Goal: Communication & Community: Ask a question

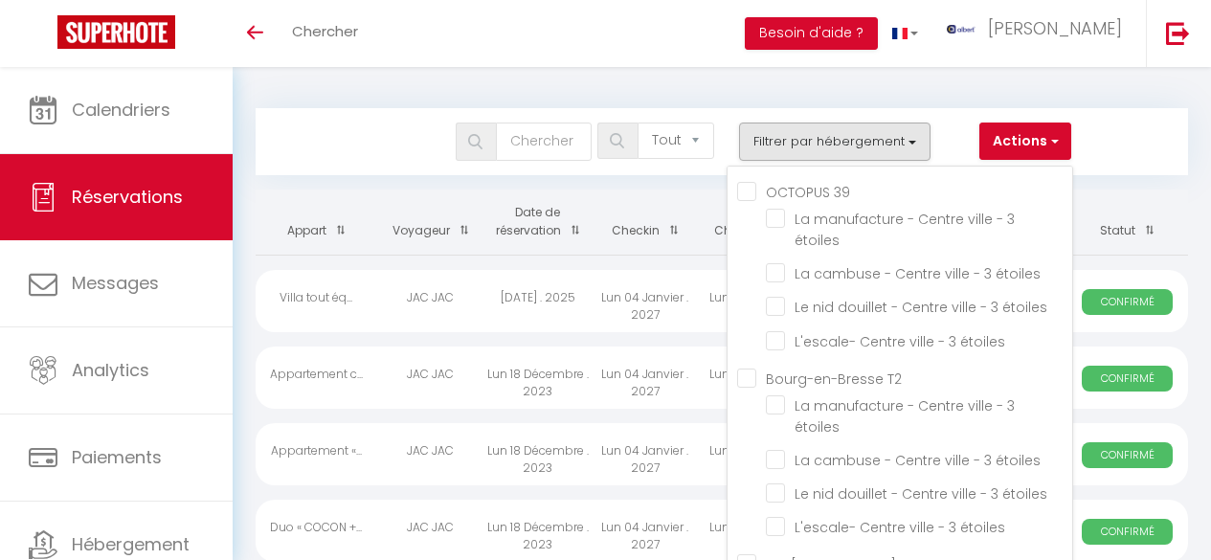
select select "not_cancelled"
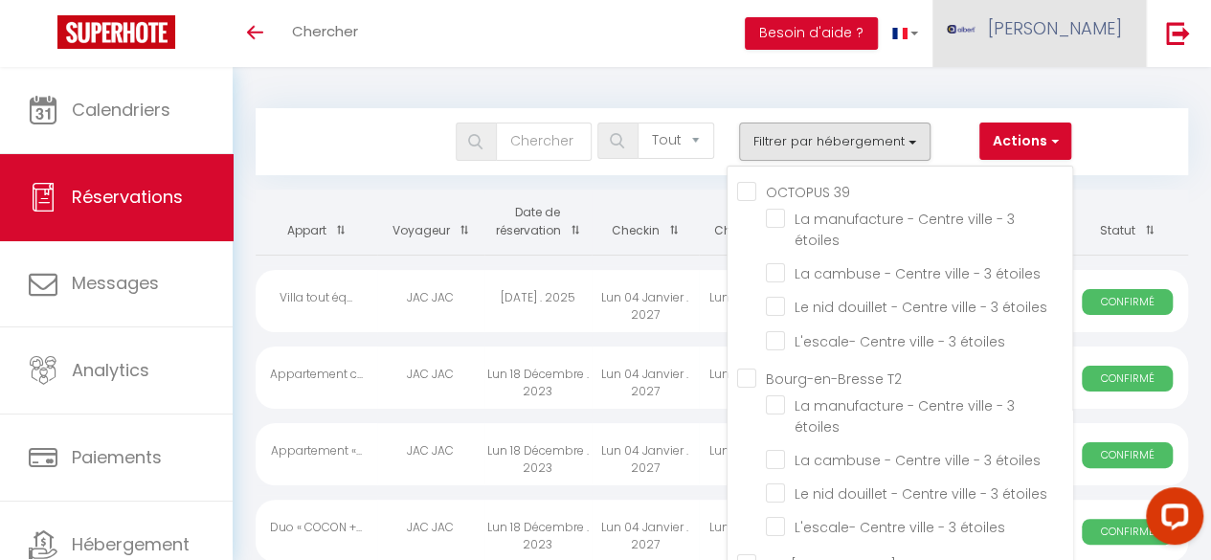
scroll to position [45014, 0]
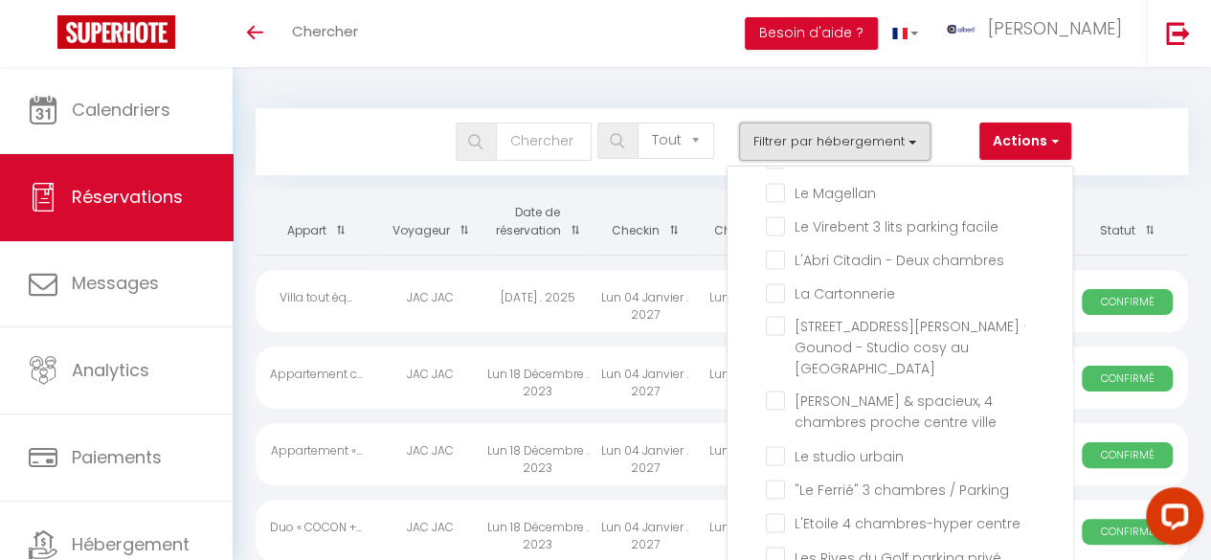
click at [898, 145] on button "Filtrer par hébergement" at bounding box center [834, 142] width 191 height 38
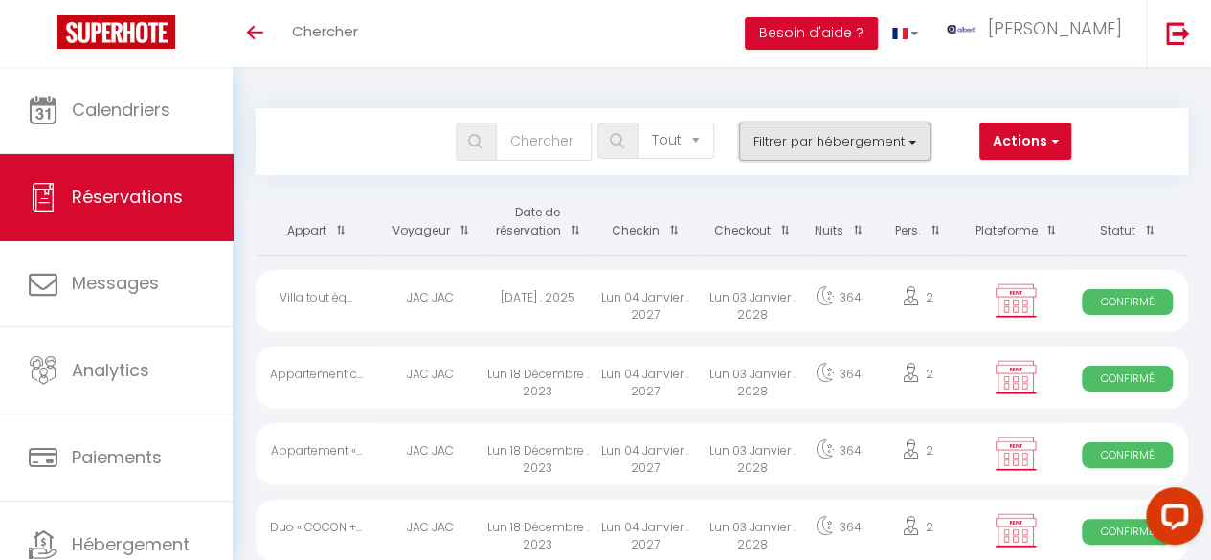
drag, startPoint x: 928, startPoint y: 132, endPoint x: 907, endPoint y: 141, distance: 21.9
click at [907, 141] on button "Filtrer par hébergement" at bounding box center [834, 142] width 191 height 38
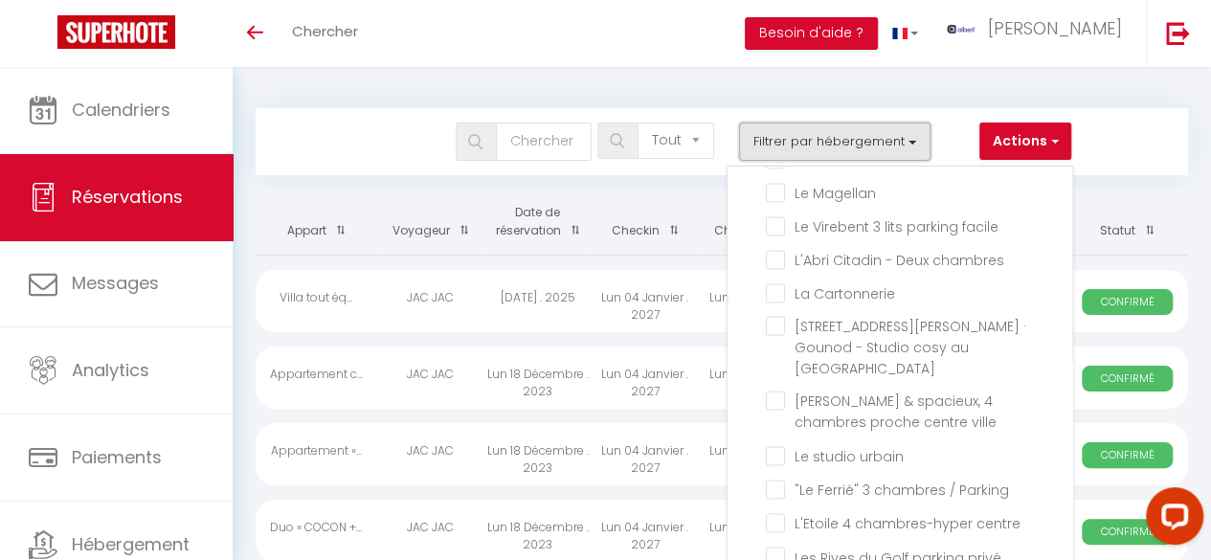
click at [907, 141] on button "Filtrer par hébergement" at bounding box center [834, 142] width 191 height 38
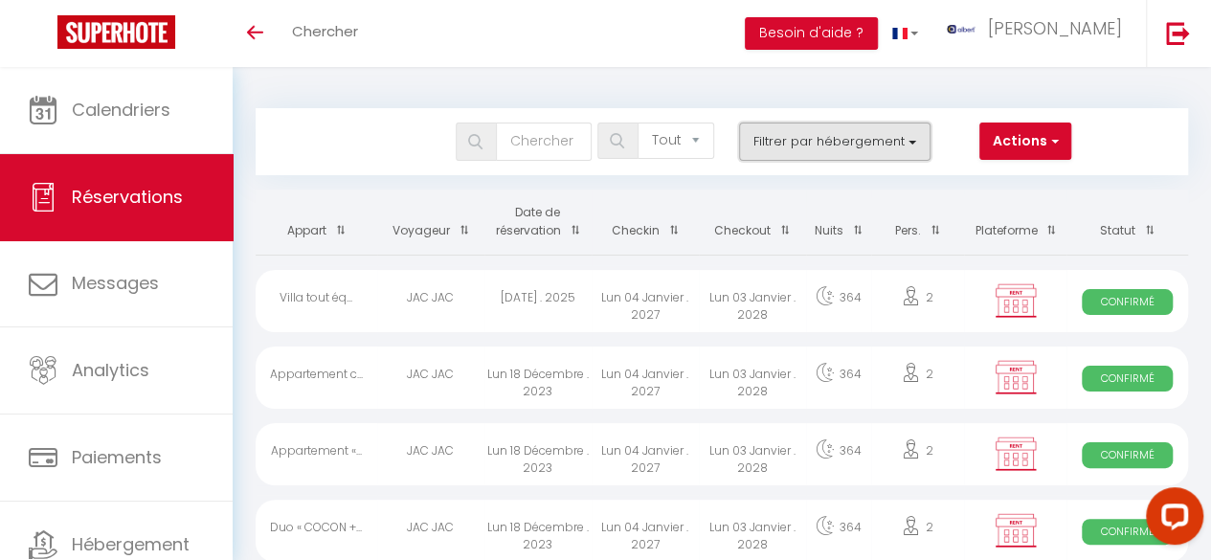
click at [911, 147] on button "Filtrer par hébergement" at bounding box center [834, 142] width 191 height 38
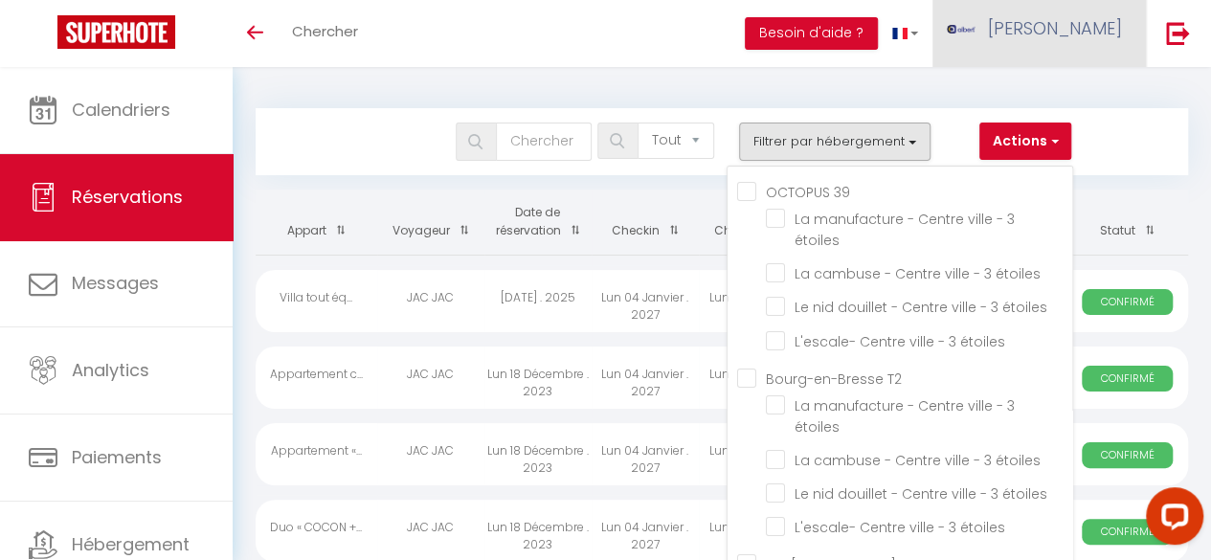
scroll to position [40054, 0]
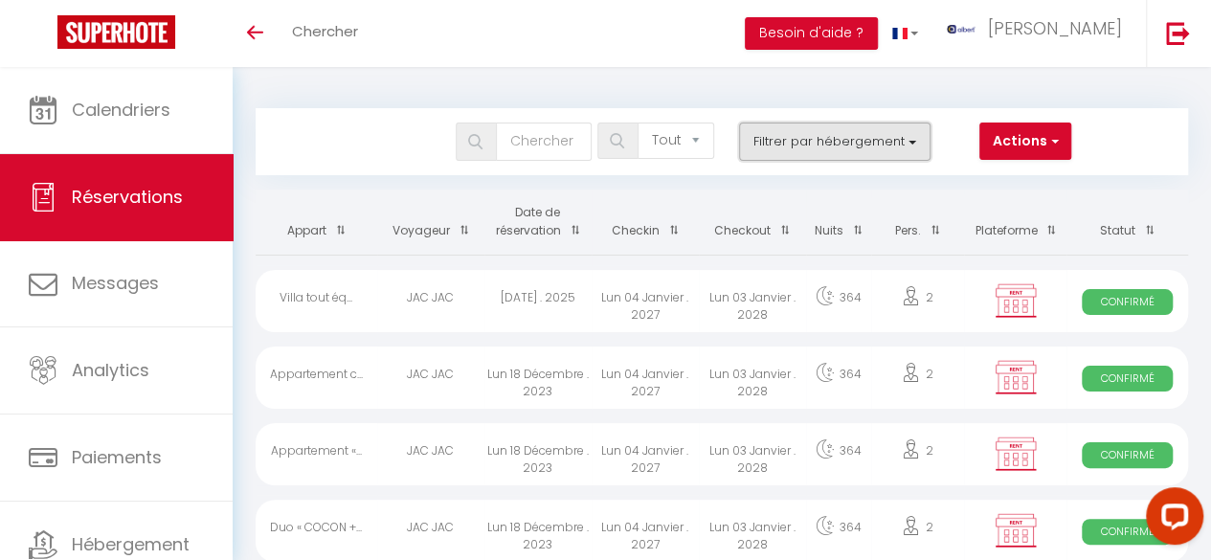
click at [913, 125] on button "Filtrer par hébergement" at bounding box center [834, 142] width 191 height 38
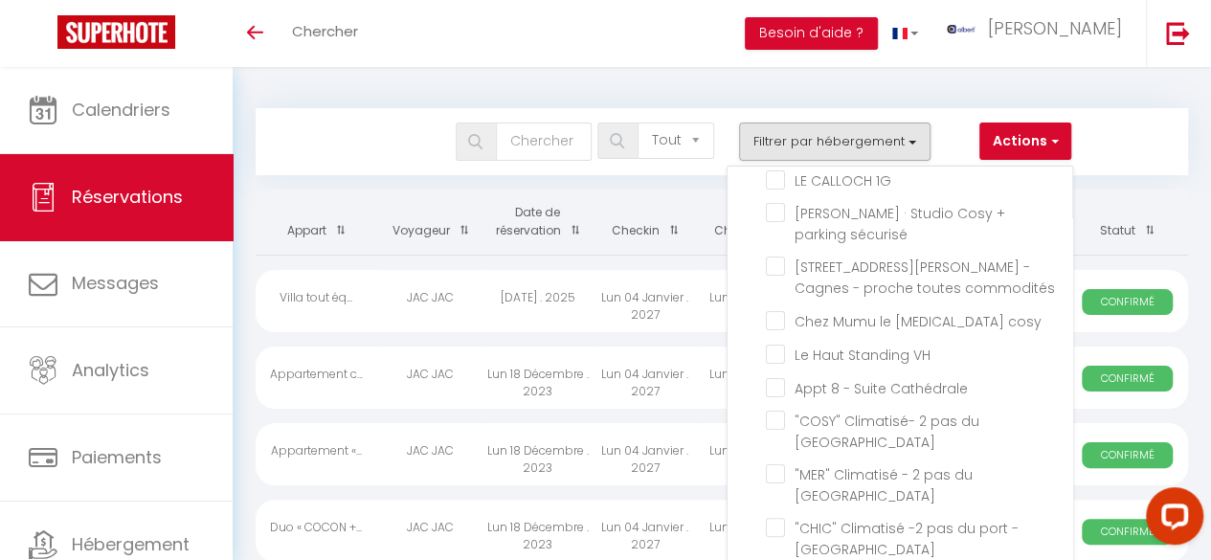
checkbox input "true"
checkbox input "false"
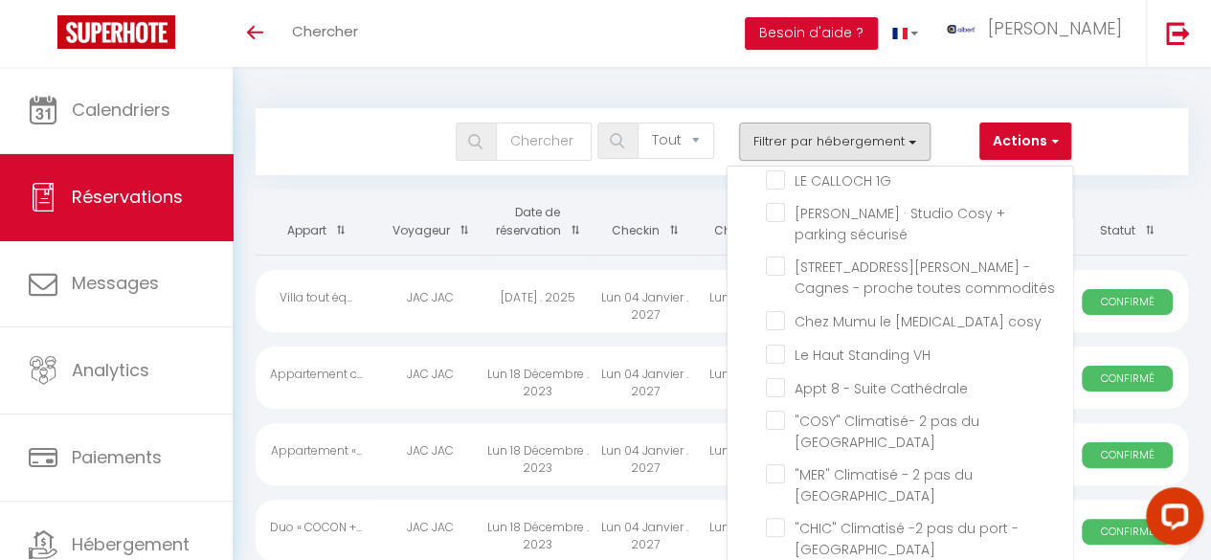
checkbox input "false"
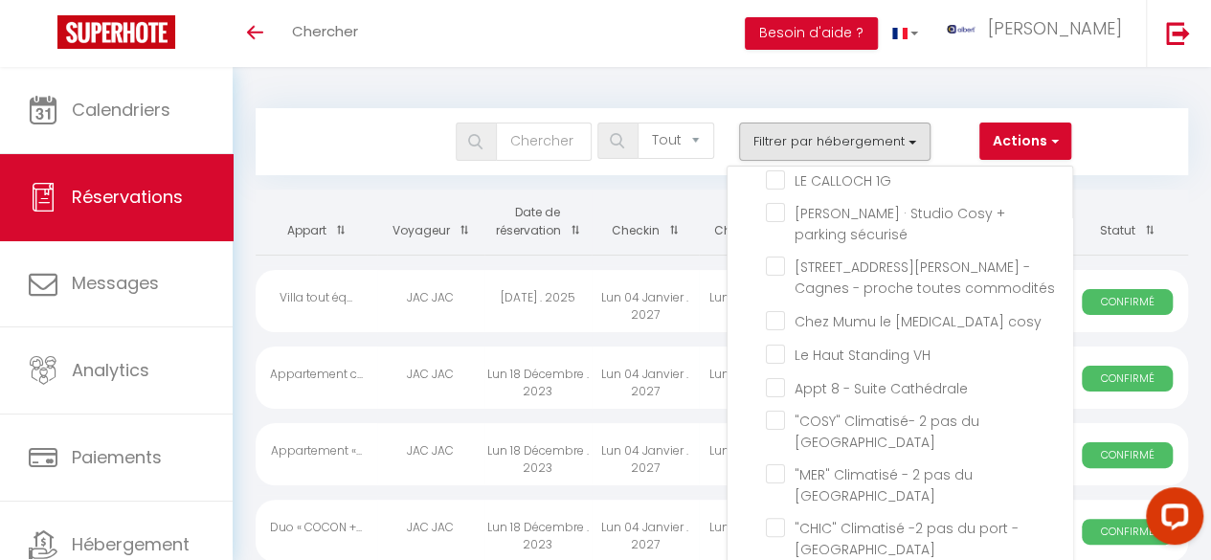
checkbox input "false"
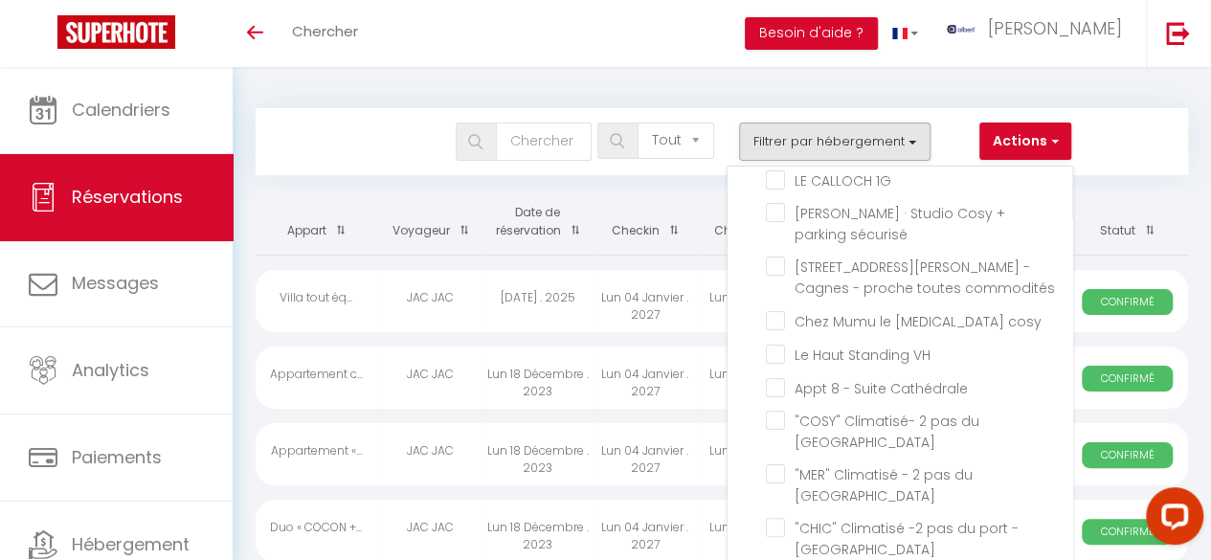
checkbox input "false"
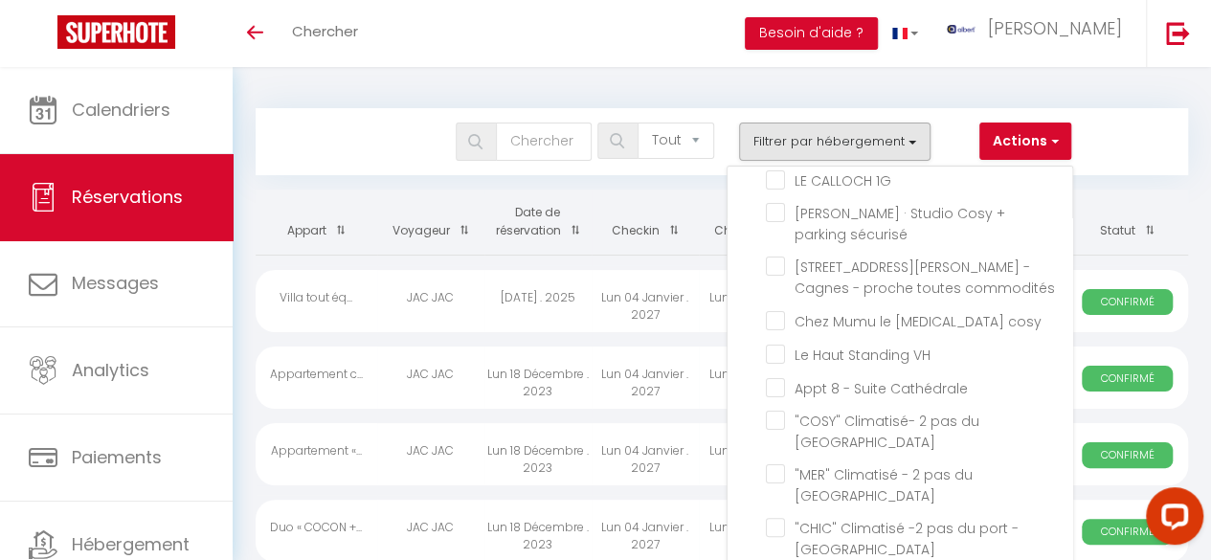
checkbox input "false"
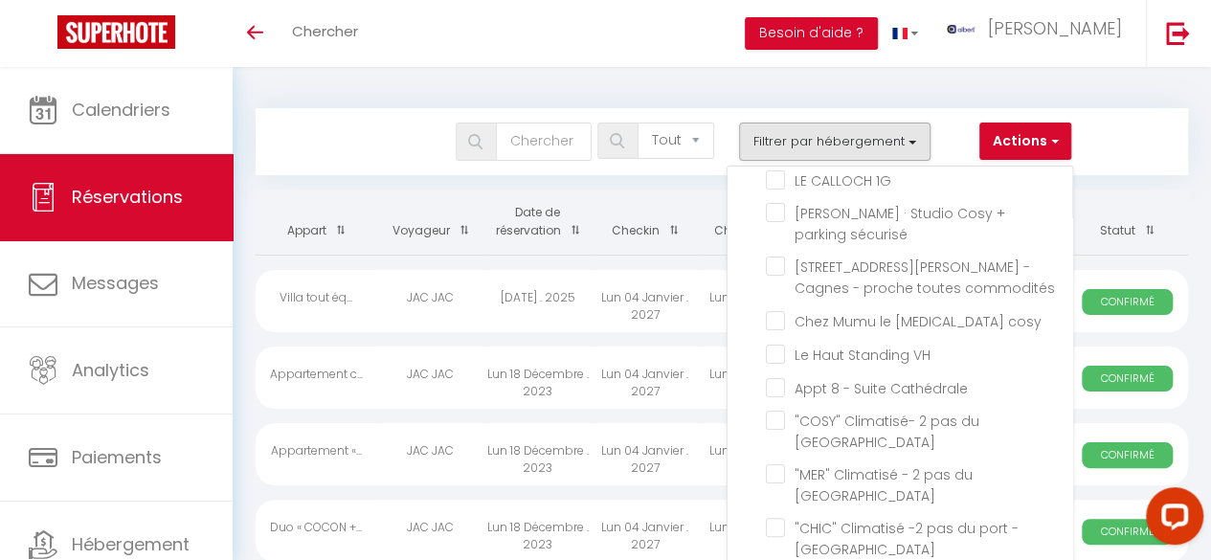
checkbox input "false"
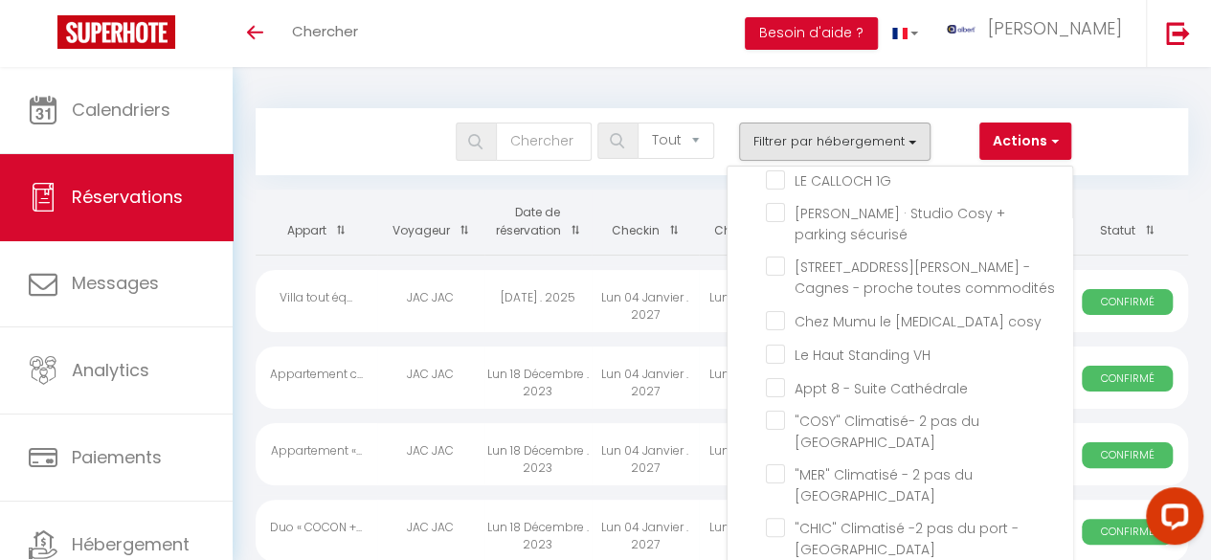
checkbox input "false"
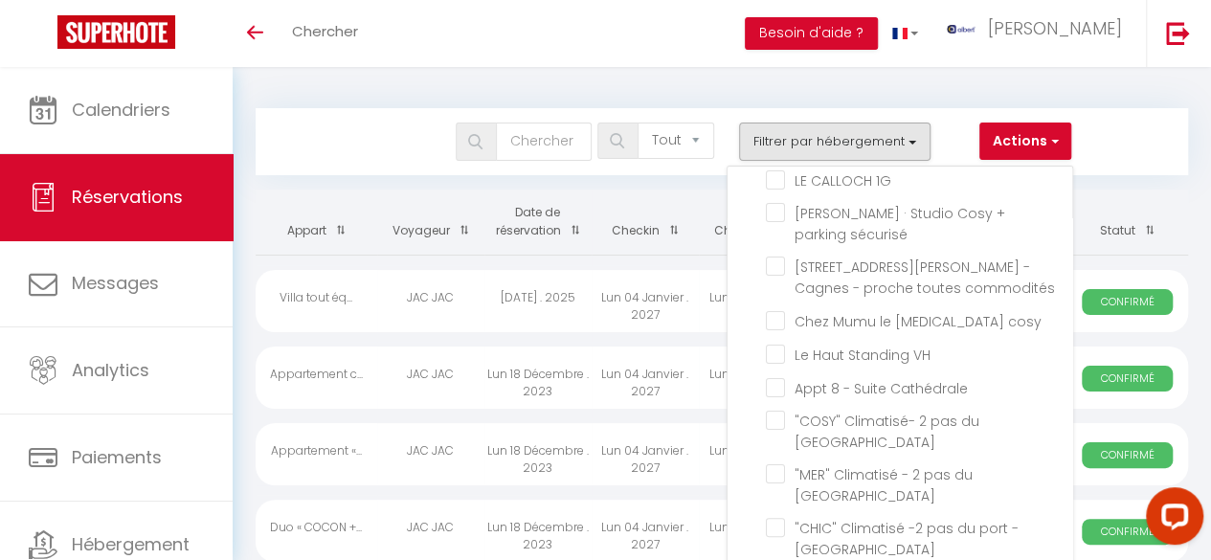
checkbox input "false"
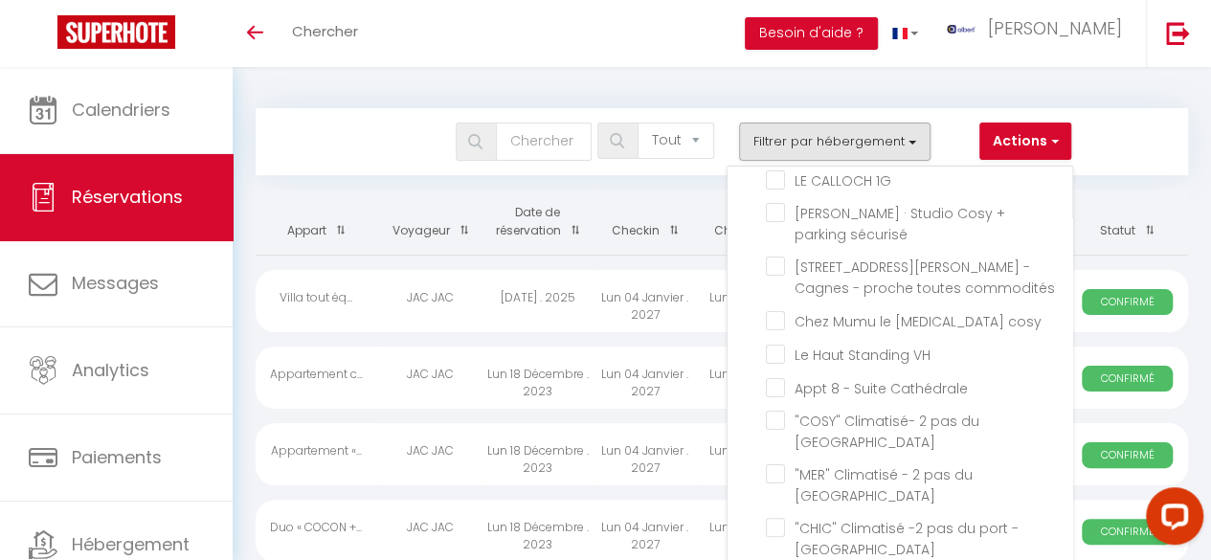
checkbox input "false"
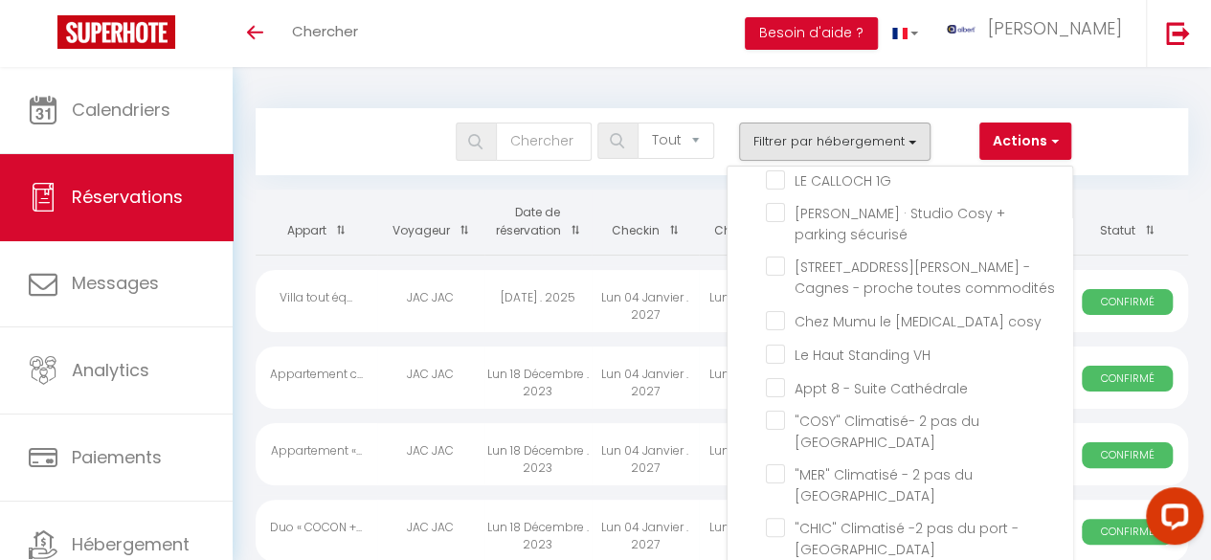
checkbox input "false"
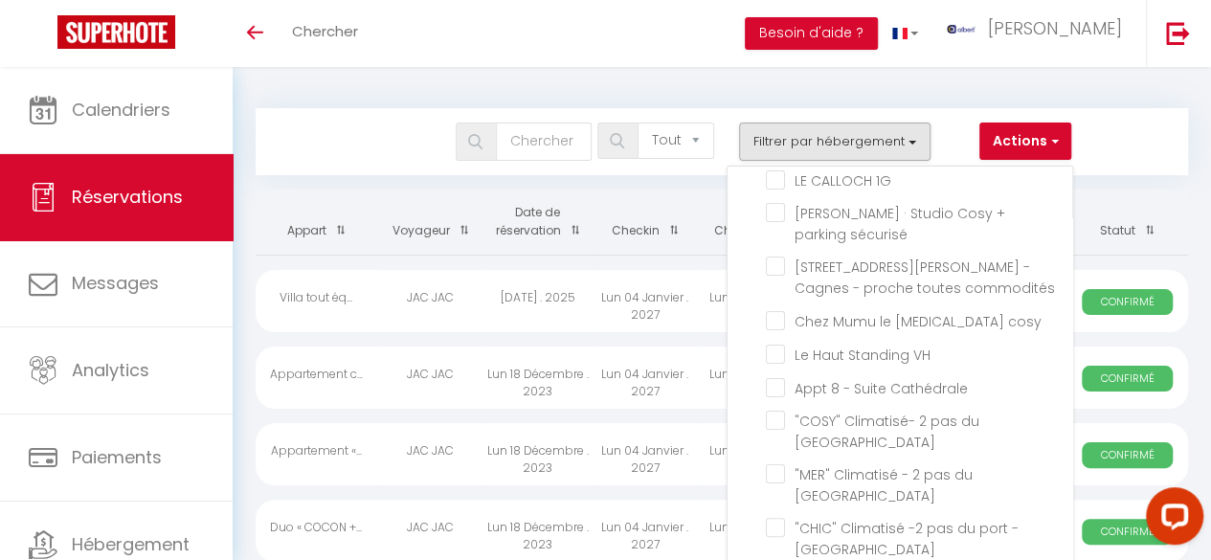
checkbox input "false"
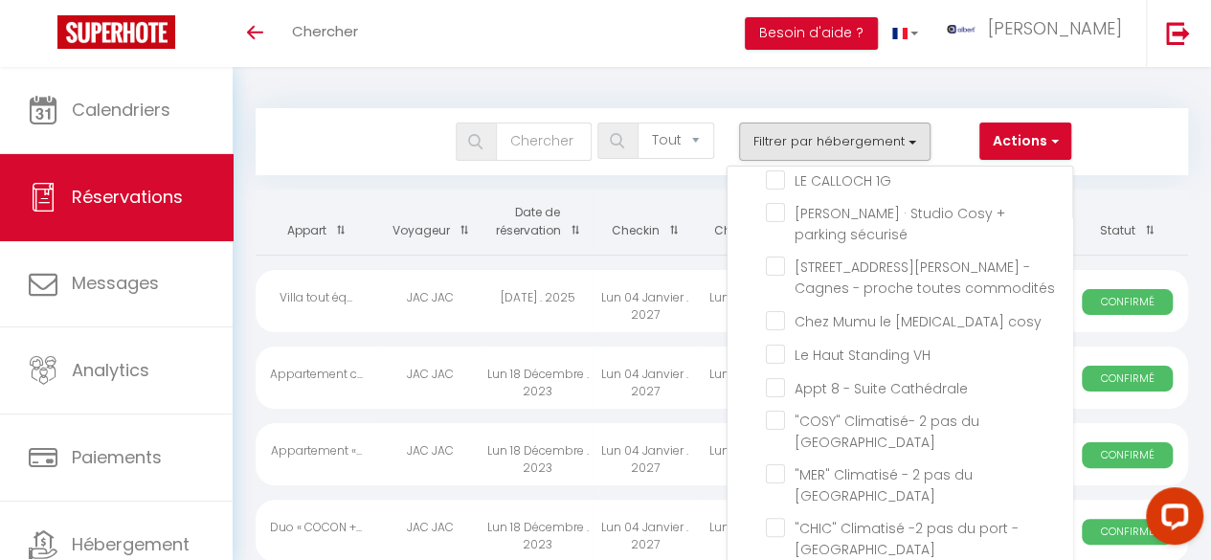
checkbox input "false"
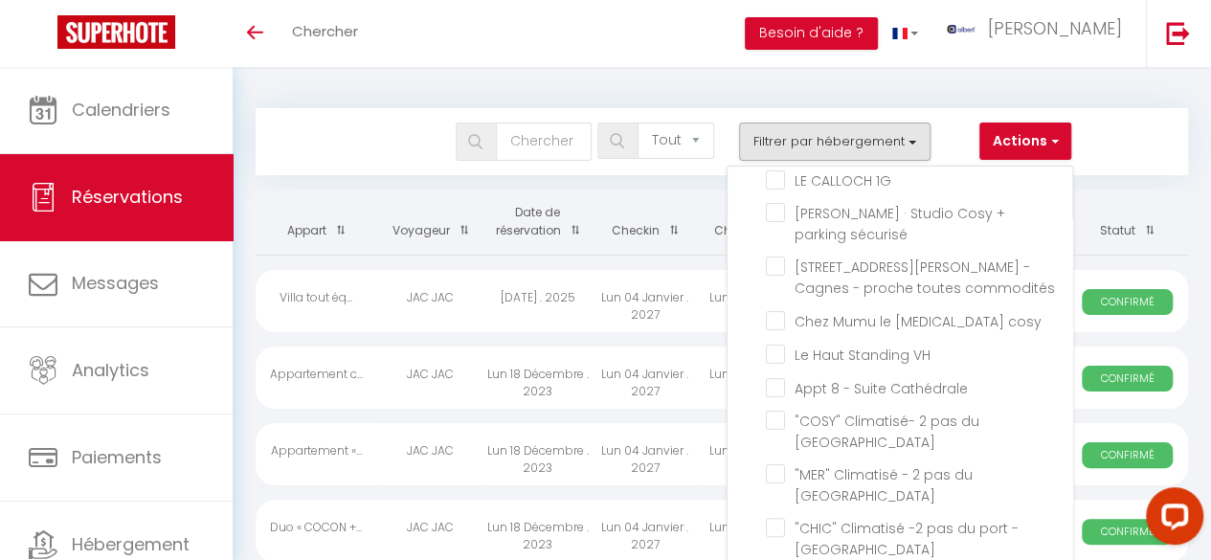
checkbox input "false"
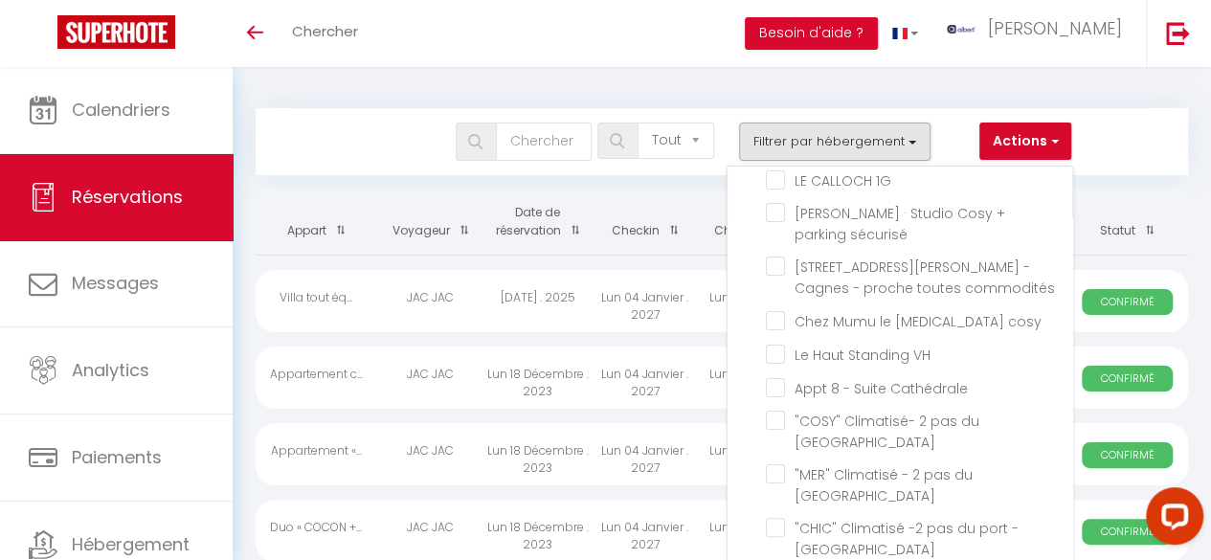
checkbox input "false"
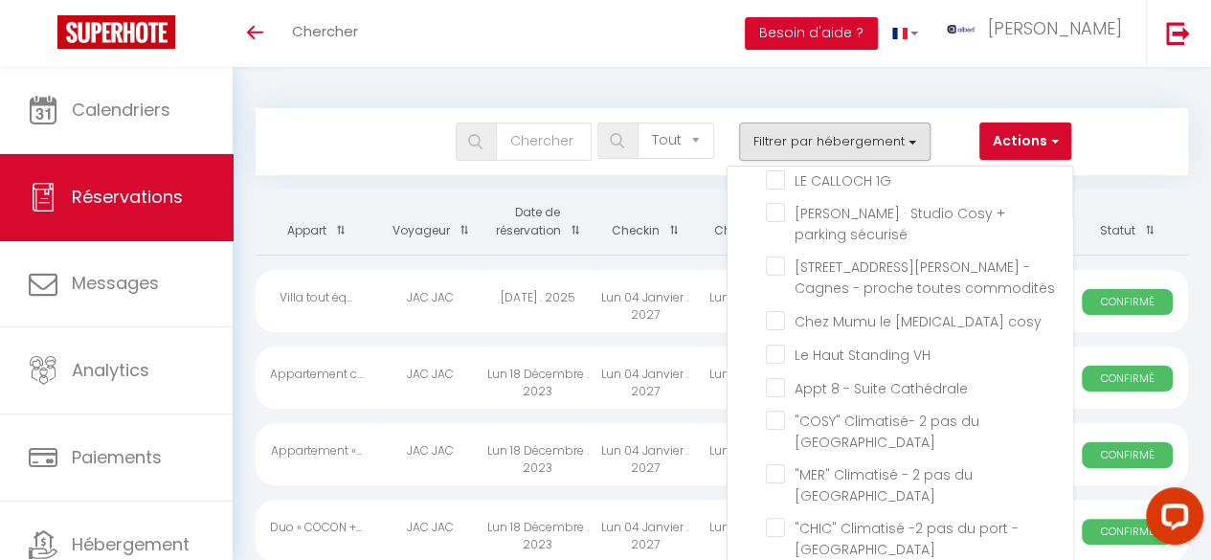
checkbox input "false"
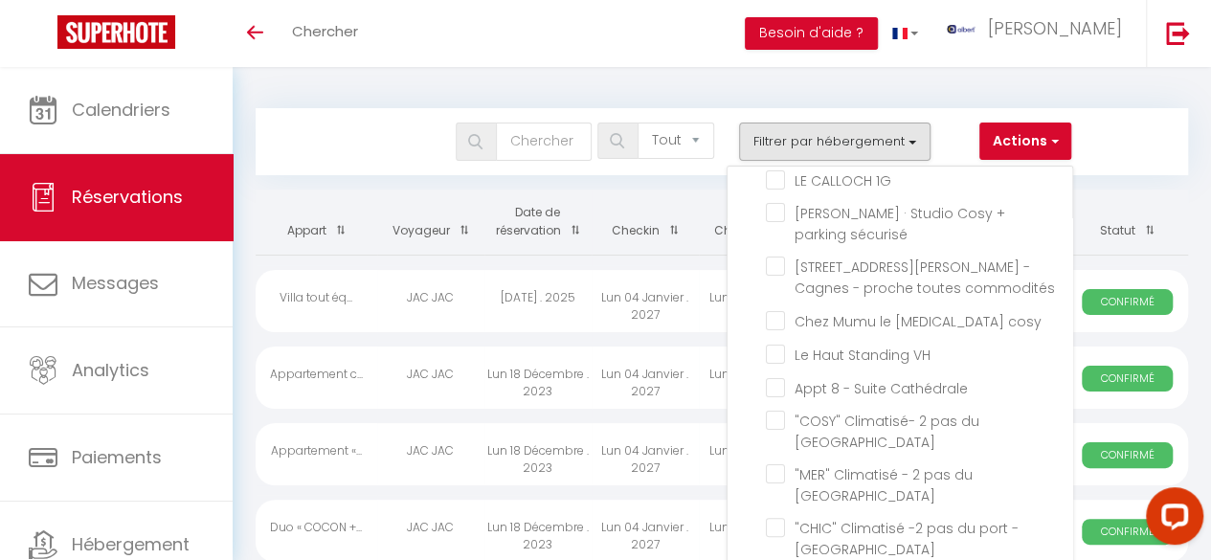
checkbox input "false"
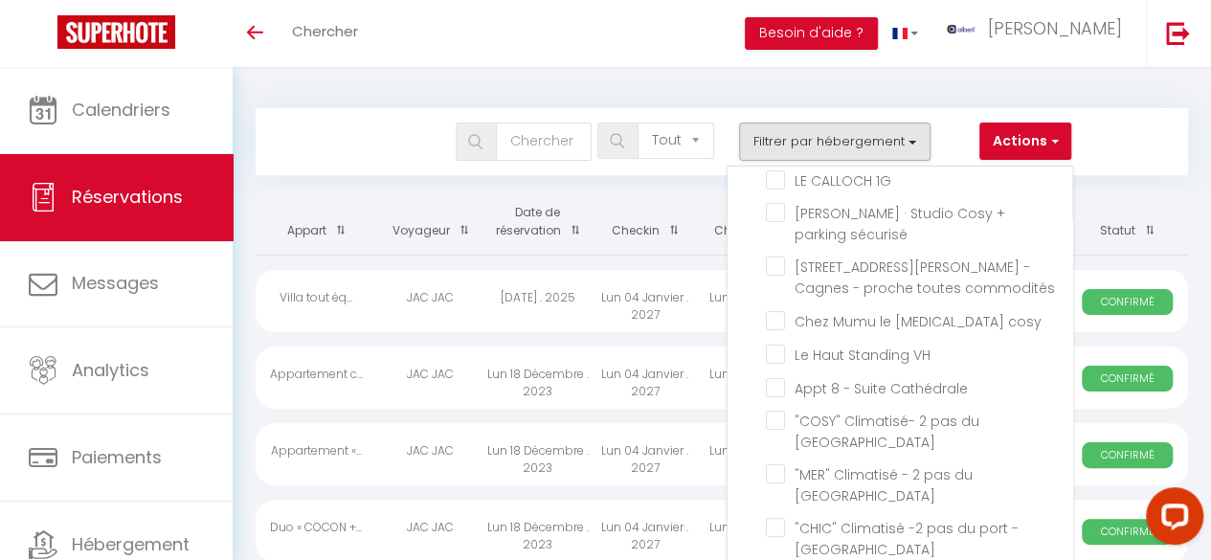
checkbox input "false"
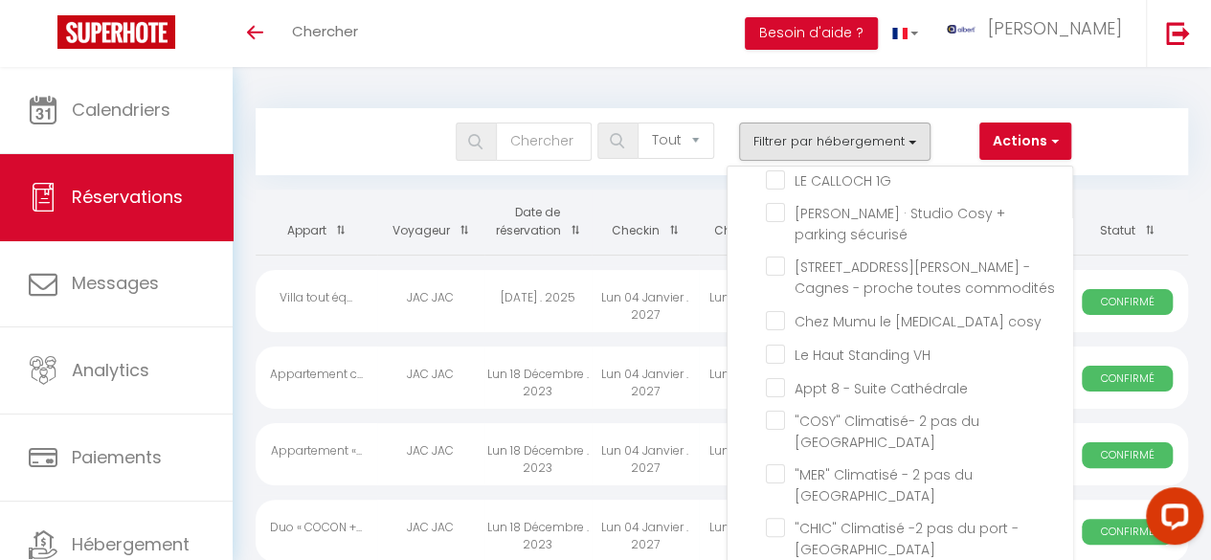
checkbox input "false"
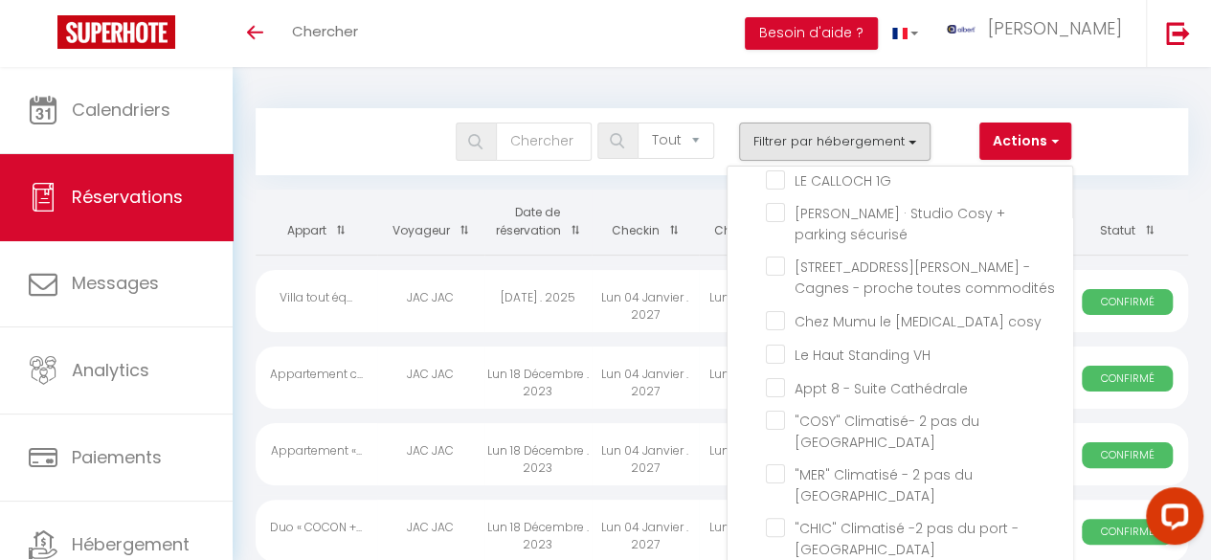
checkbox input "false"
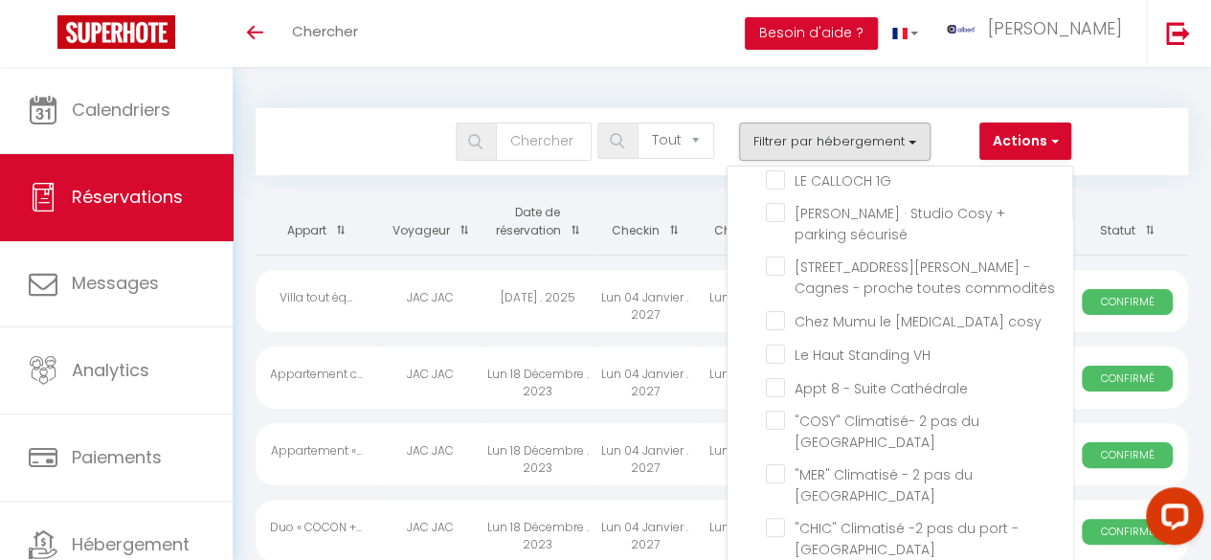
checkbox input "false"
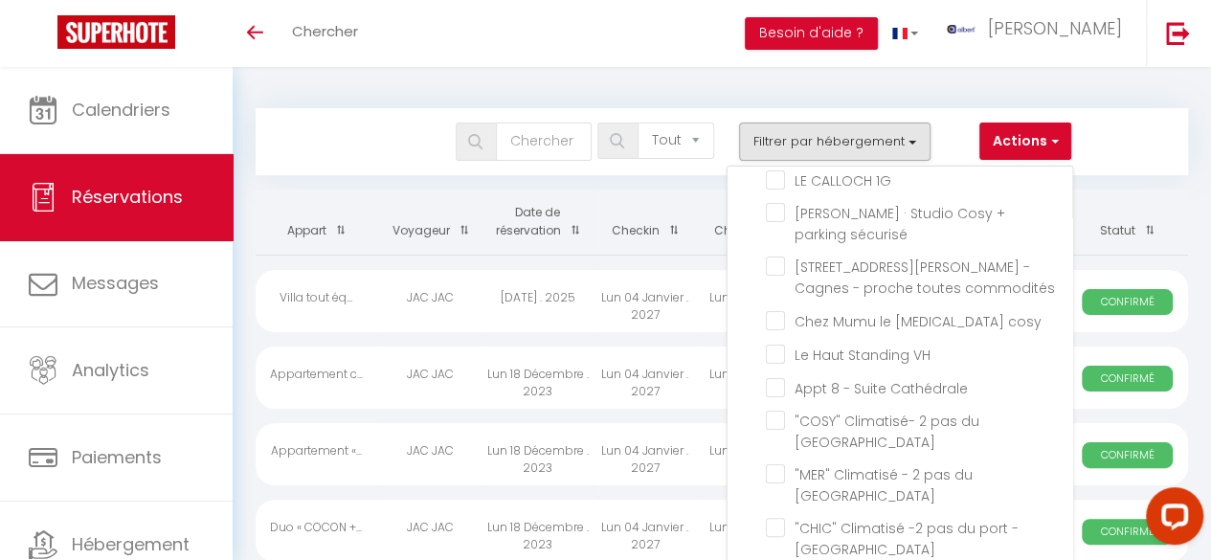
checkbox input "false"
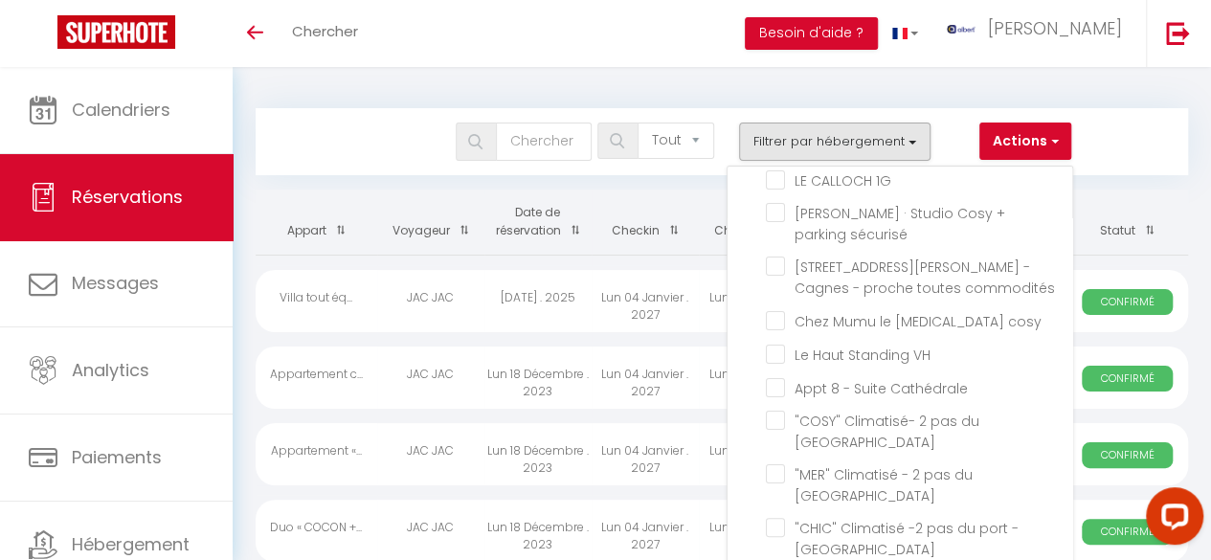
checkbox input "false"
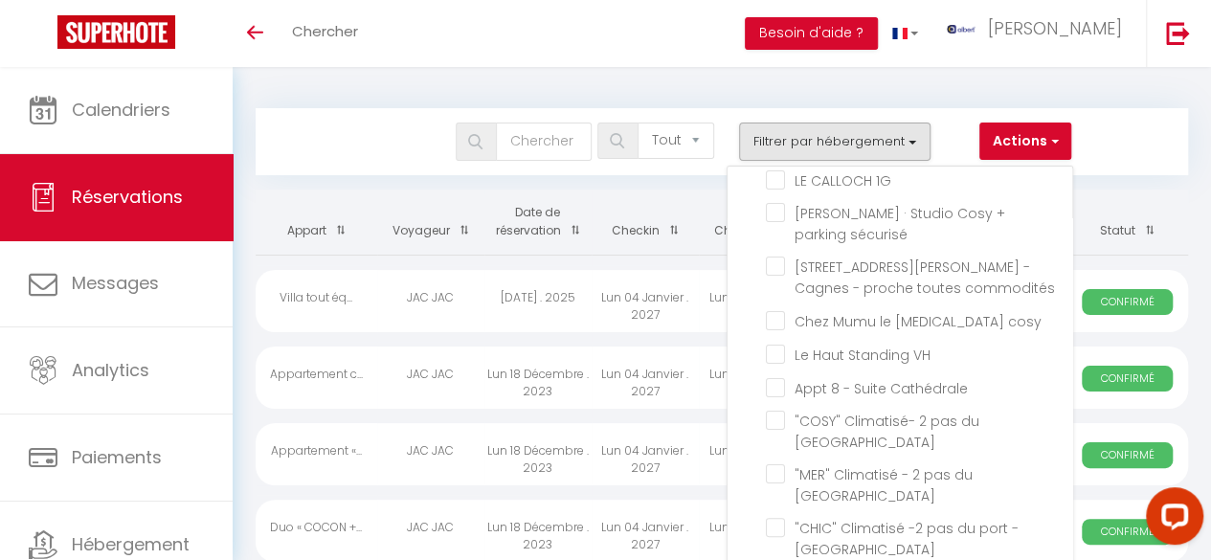
checkbox input "false"
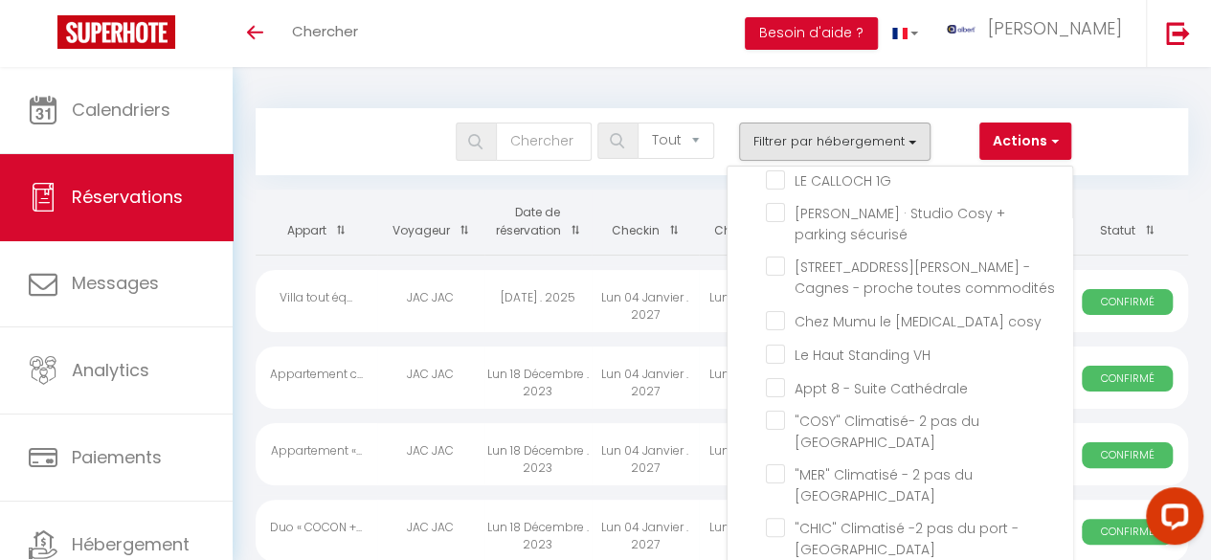
checkbox input "false"
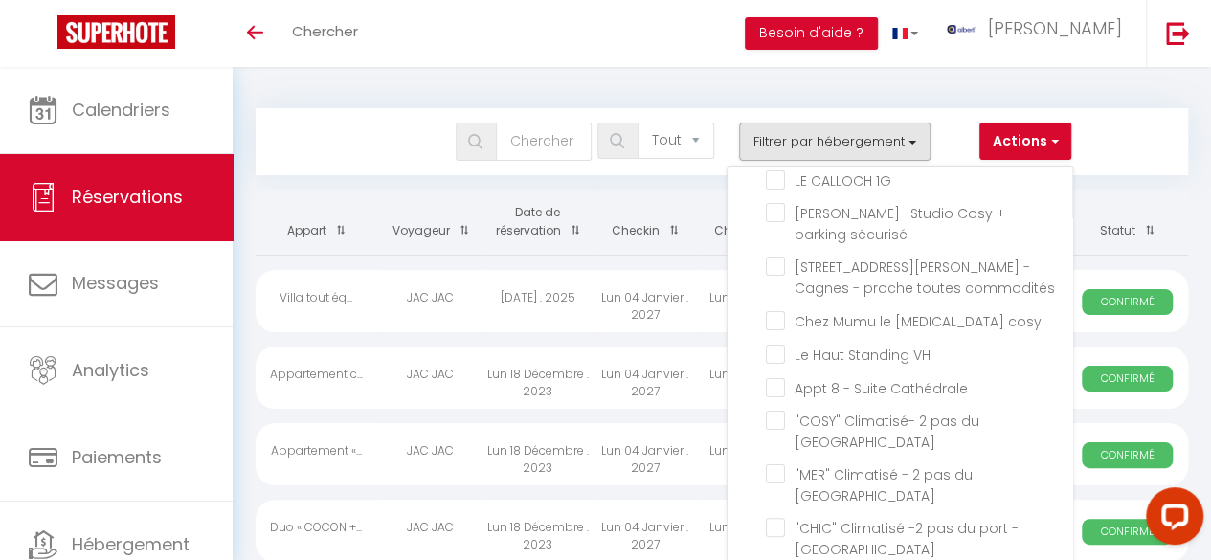
checkbox input "false"
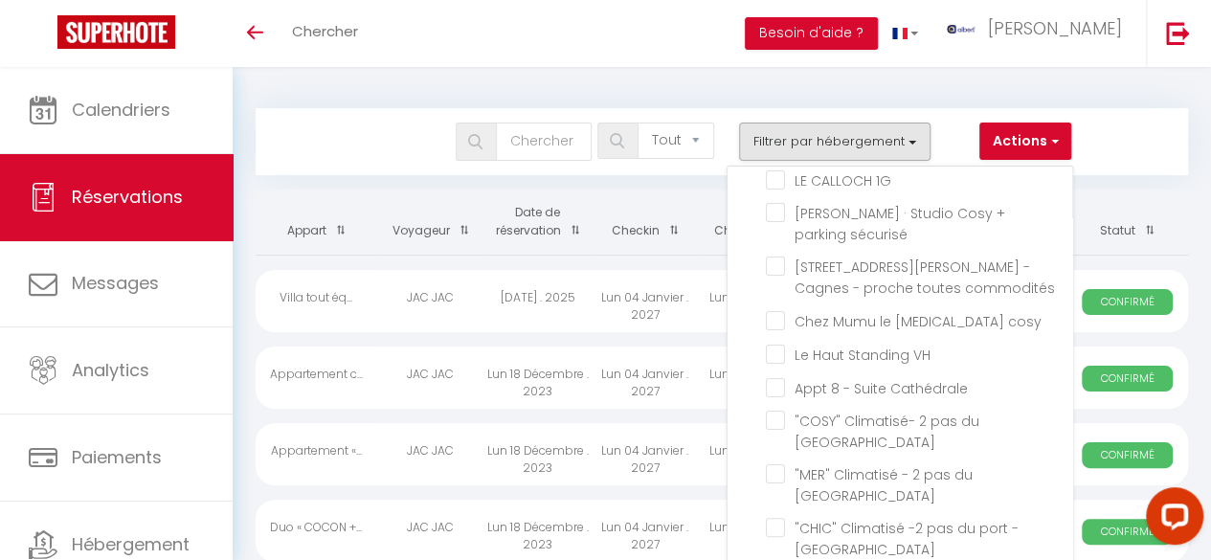
checkbox input "false"
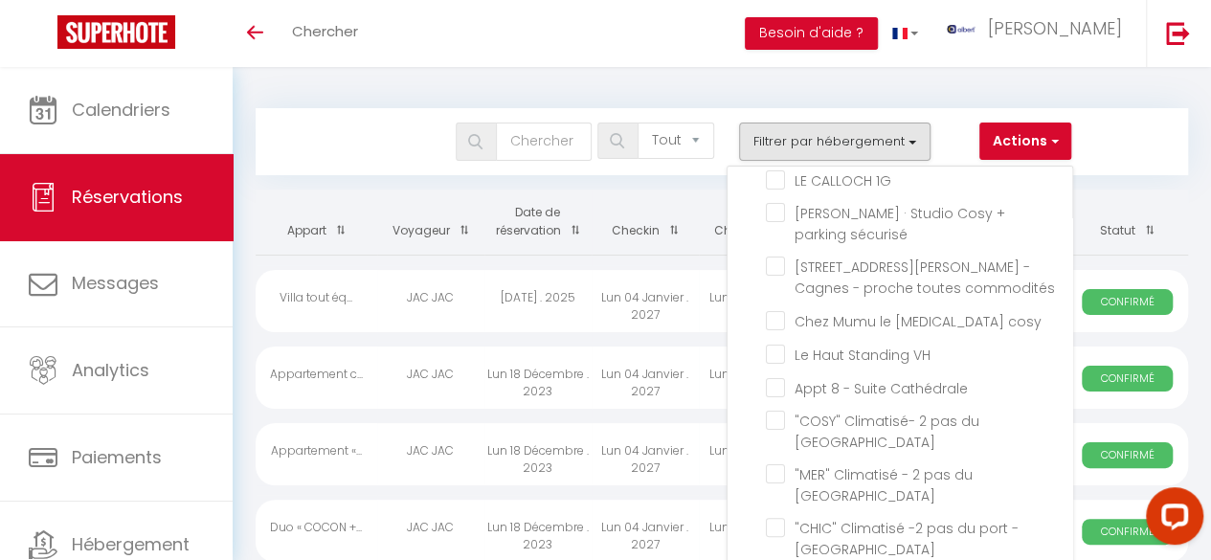
checkbox input "false"
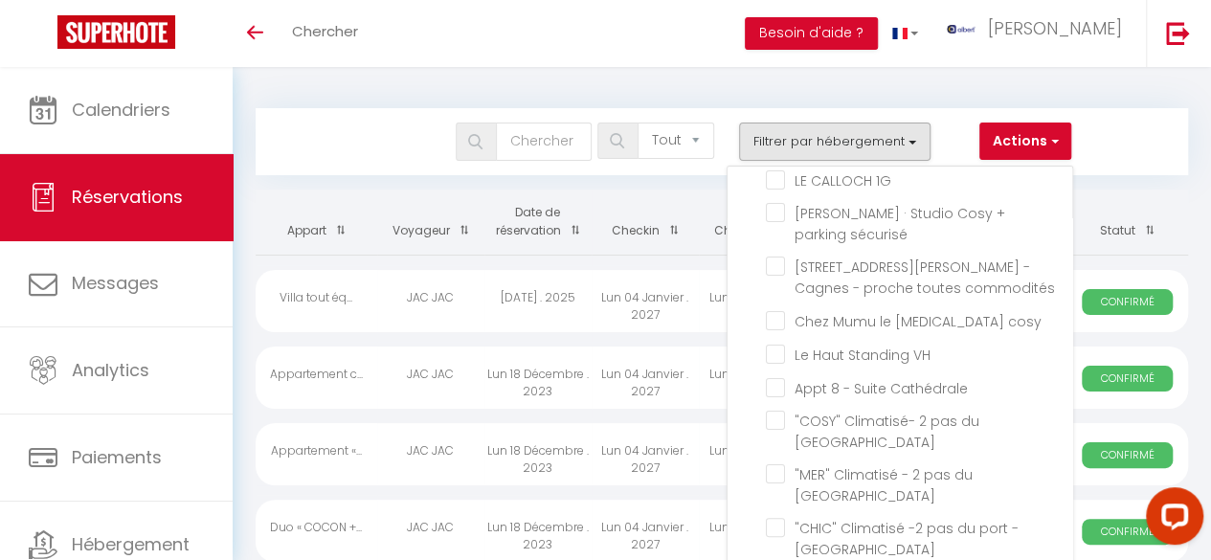
checkbox input "false"
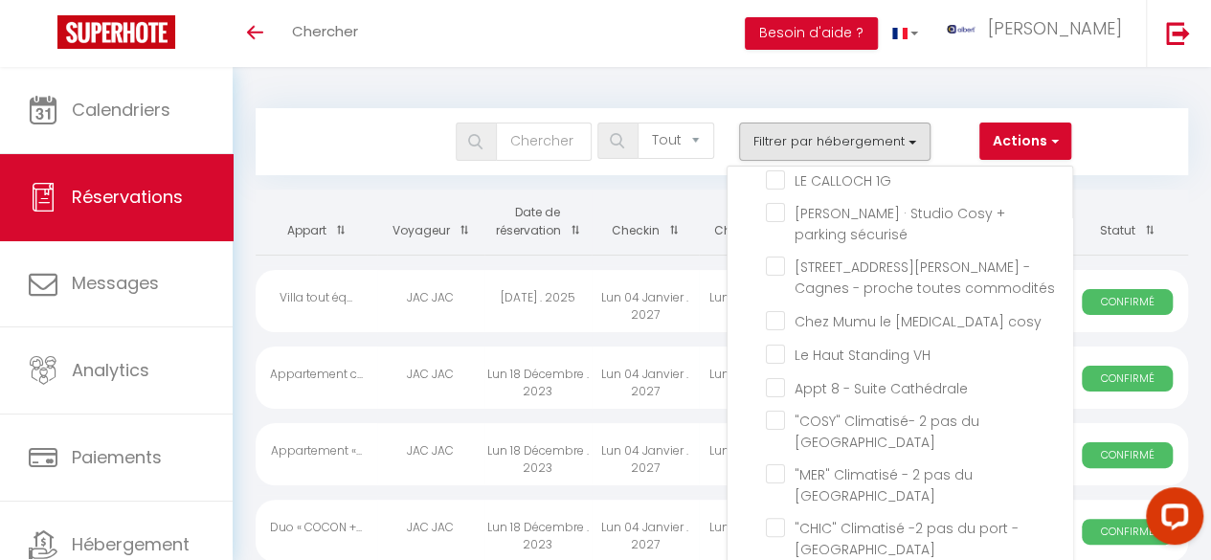
checkbox input "false"
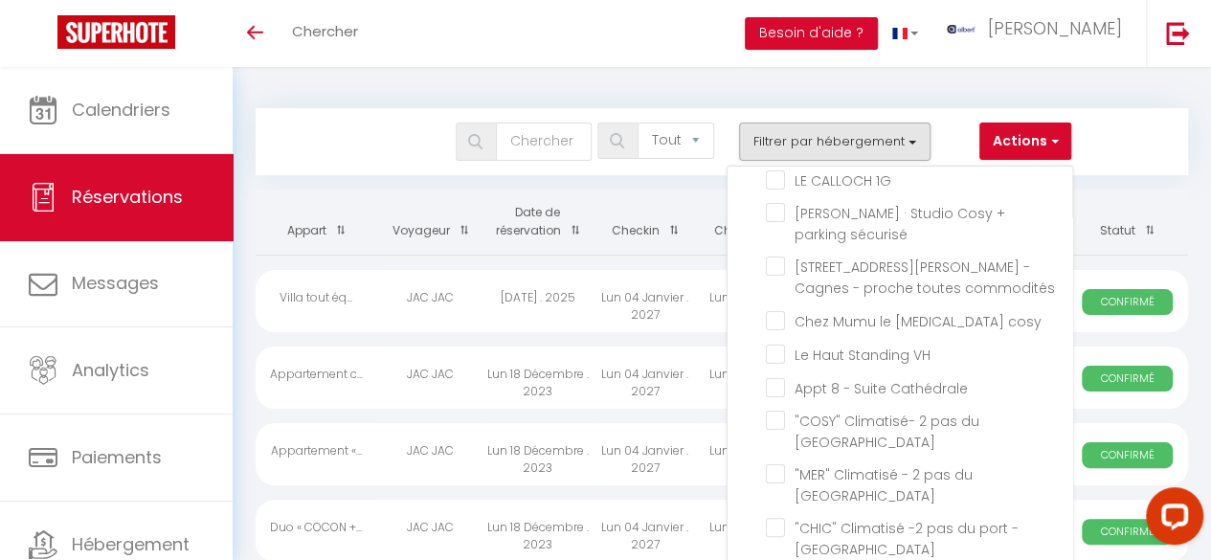
checkbox input "false"
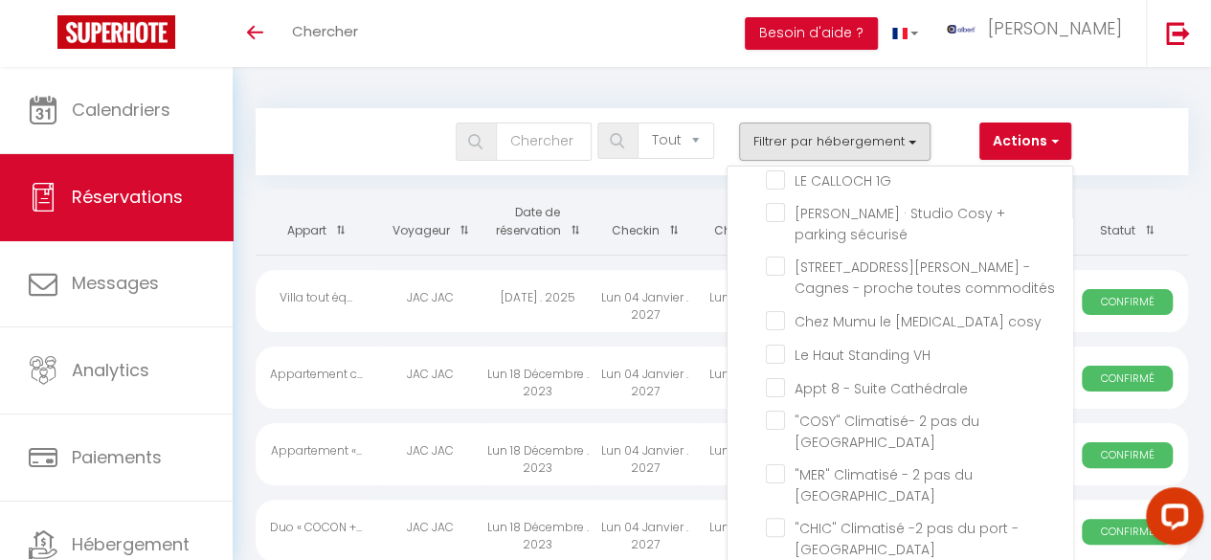
checkbox input "false"
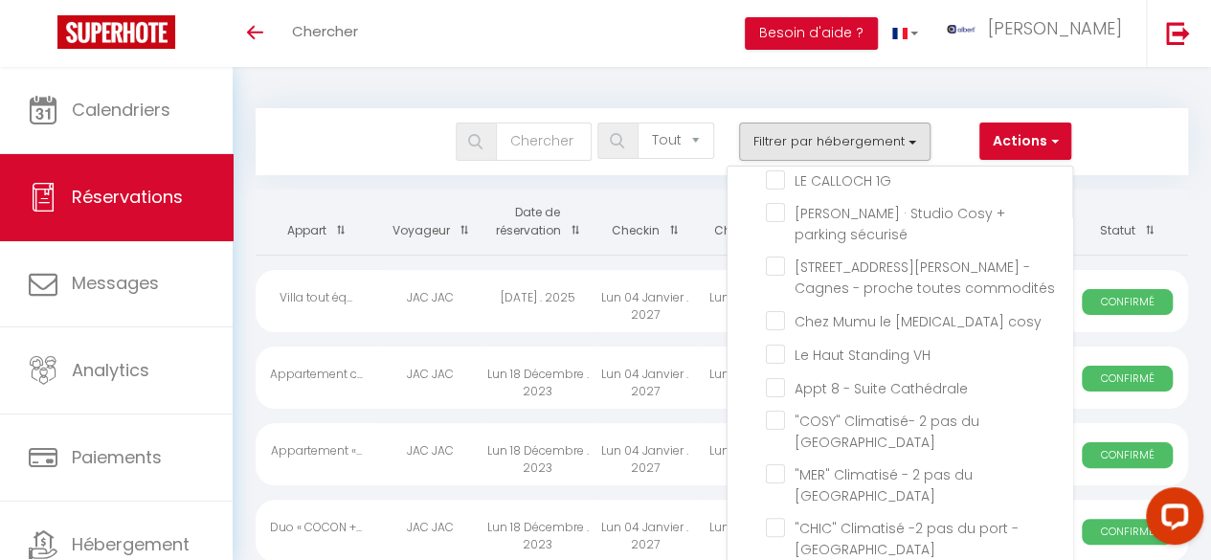
checkbox input "false"
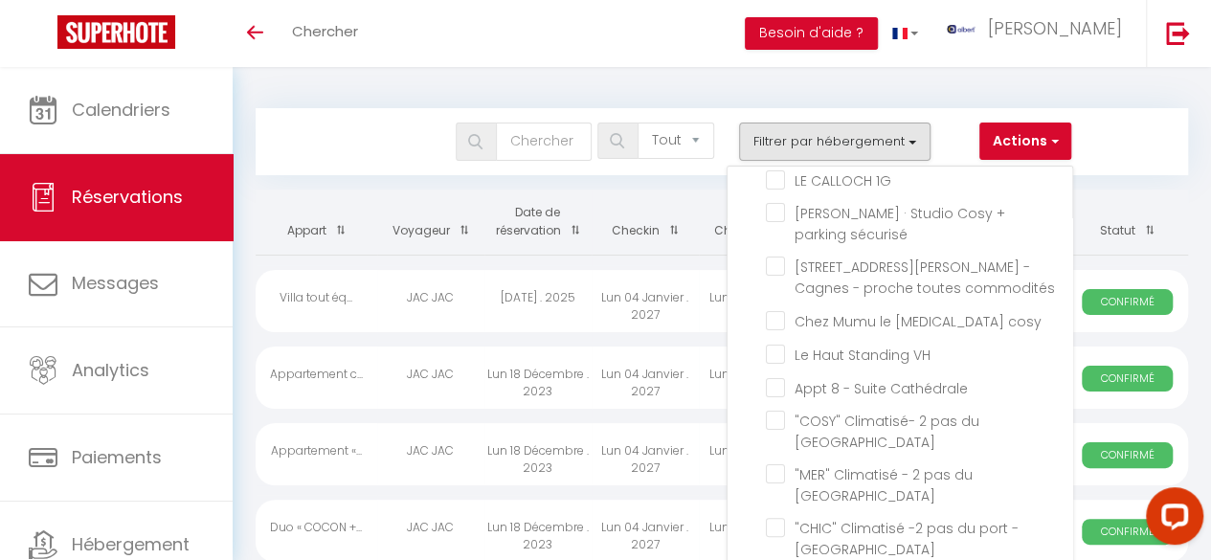
checkbox input "false"
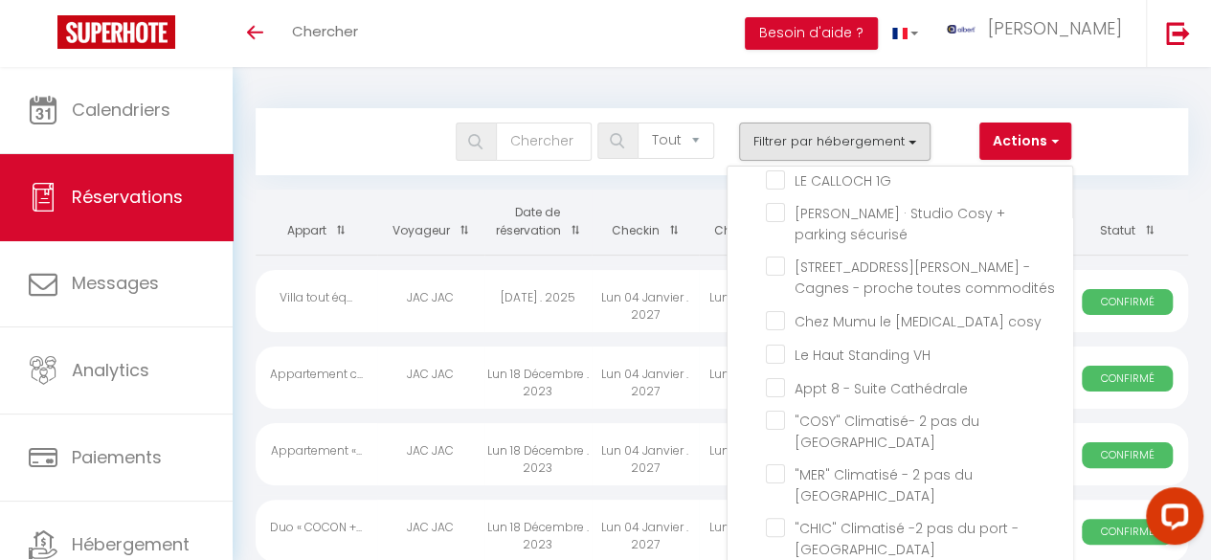
checkbox input "false"
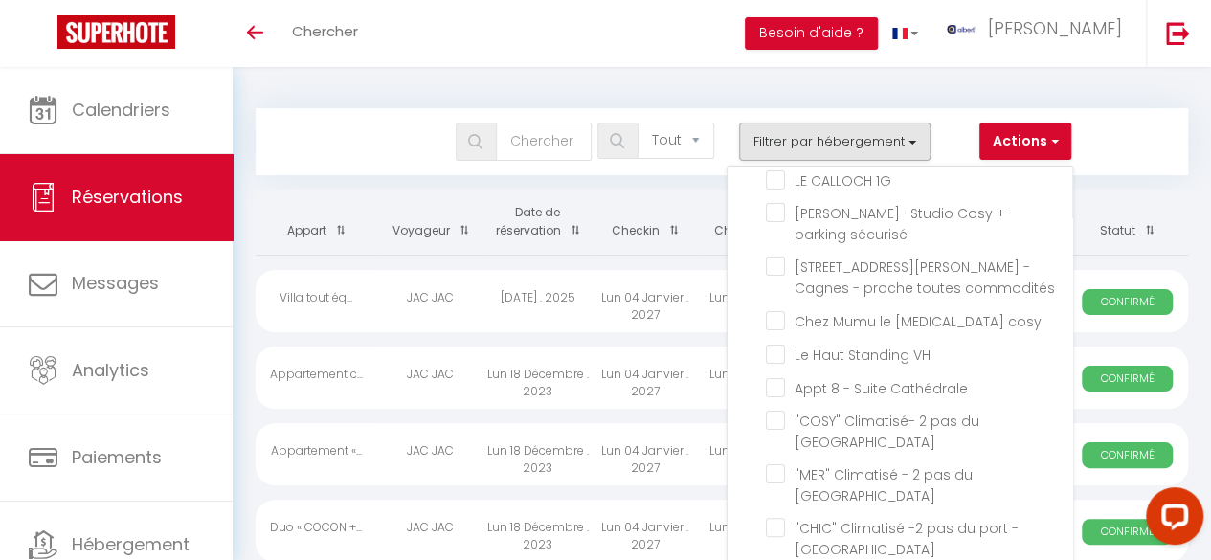
checkbox input "false"
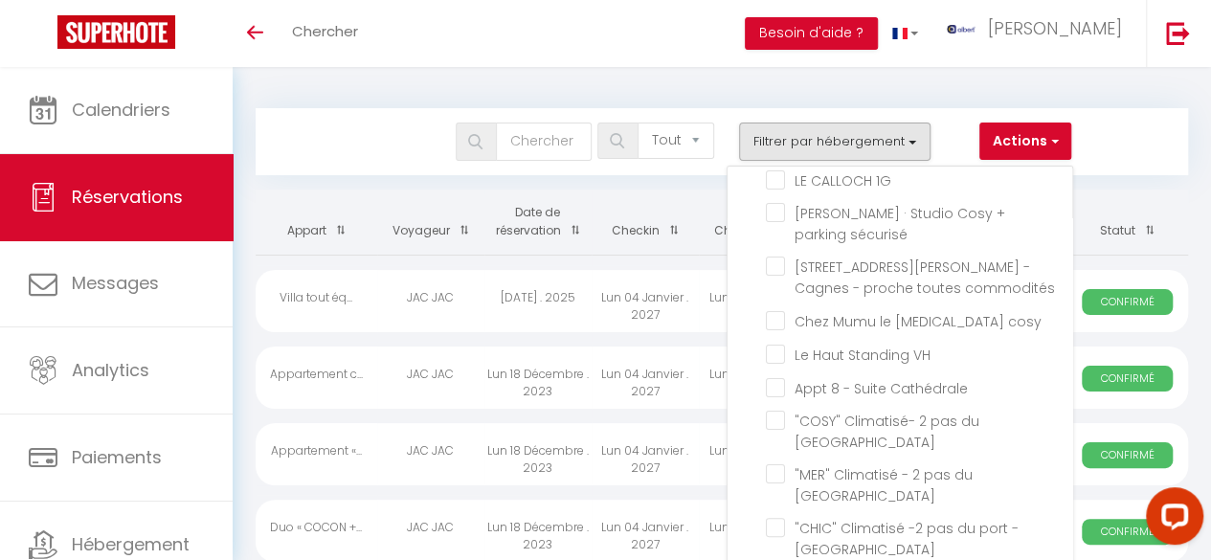
checkbox input "false"
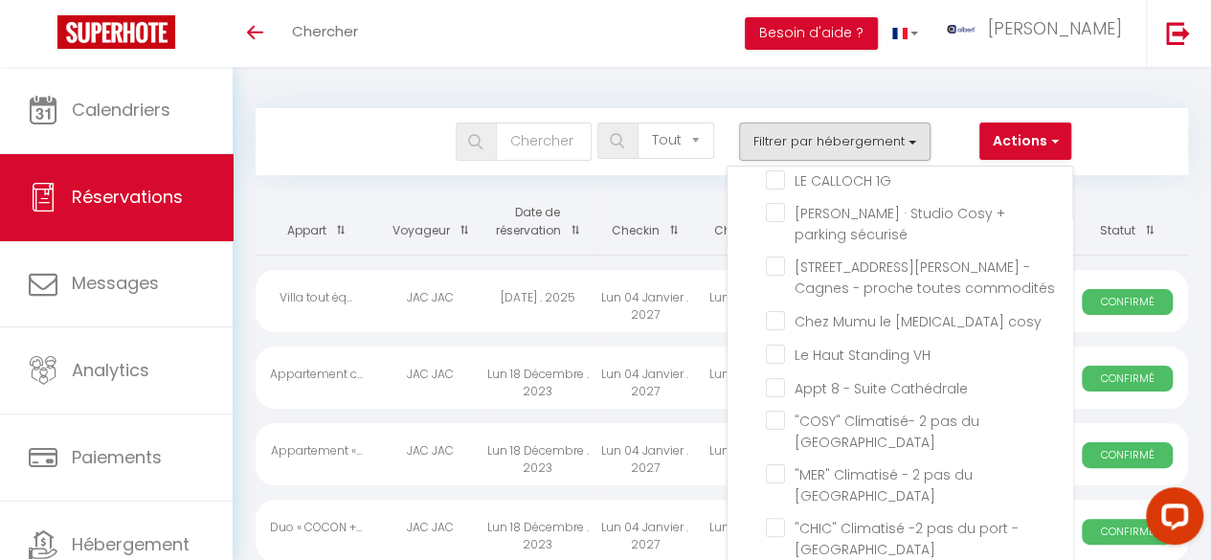
checkbox input "false"
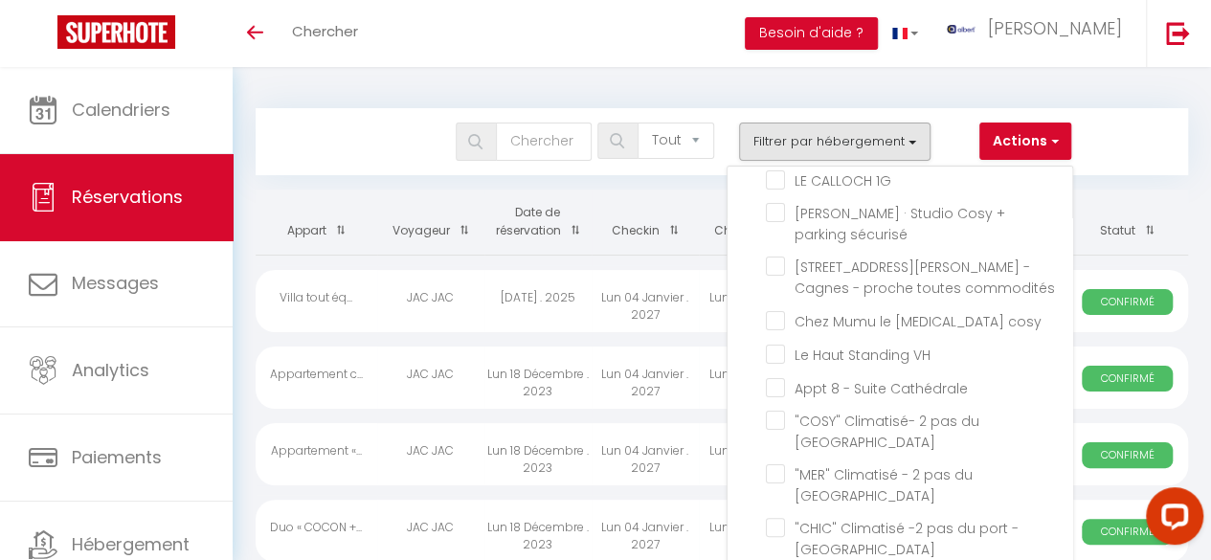
checkbox input "false"
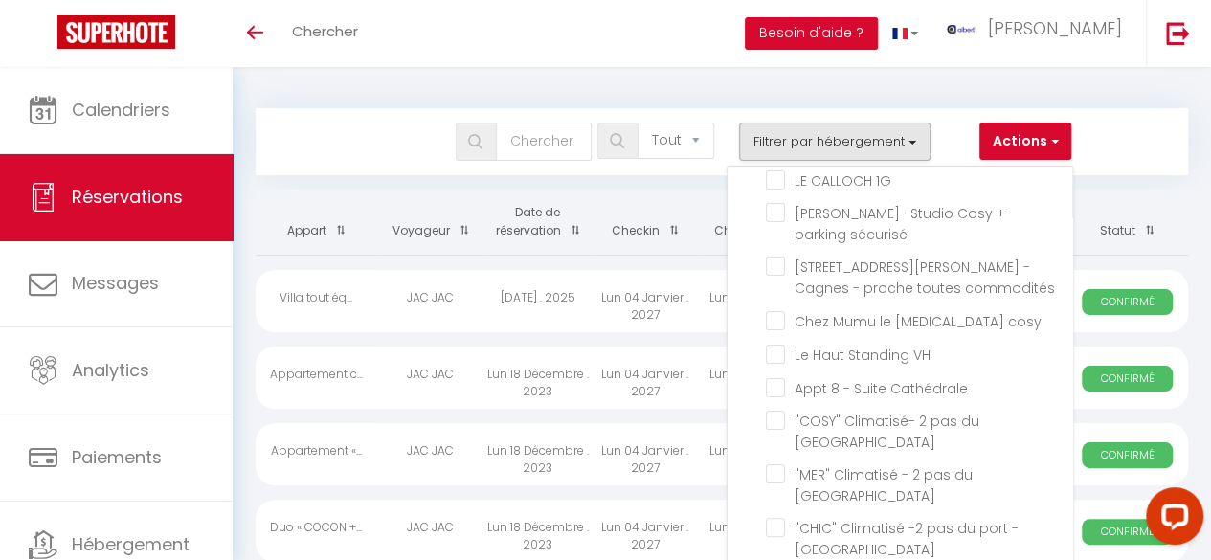
checkbox input "false"
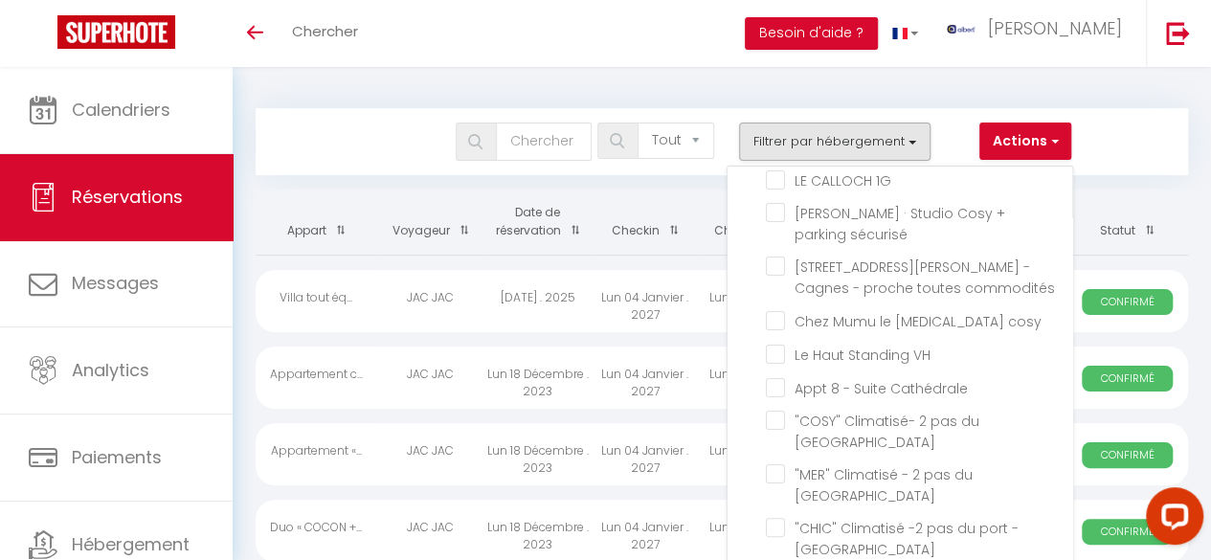
checkbox input "false"
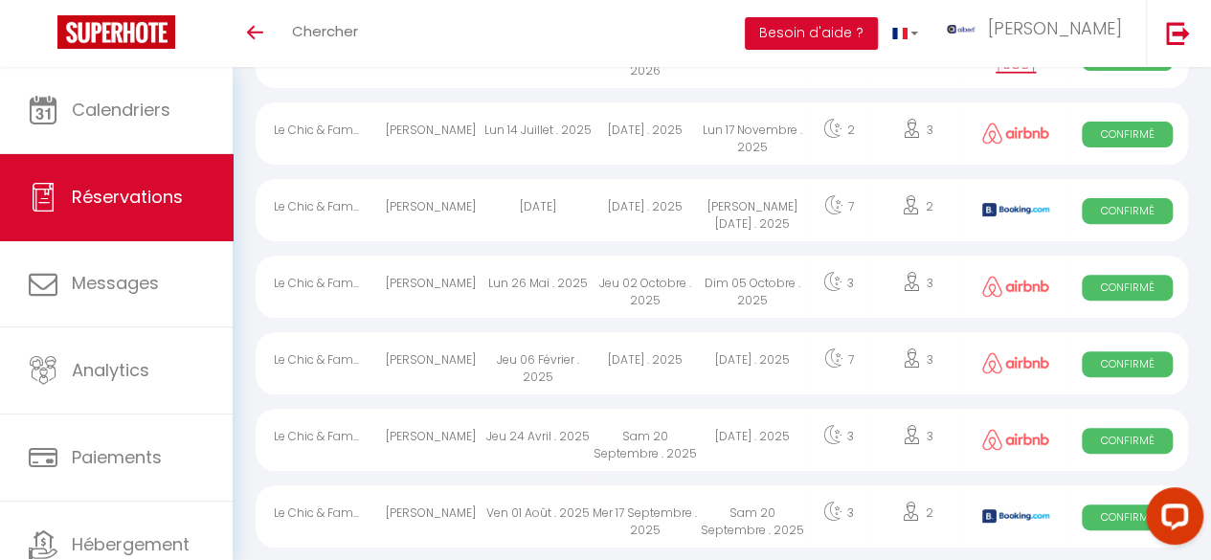
scroll to position [0, 0]
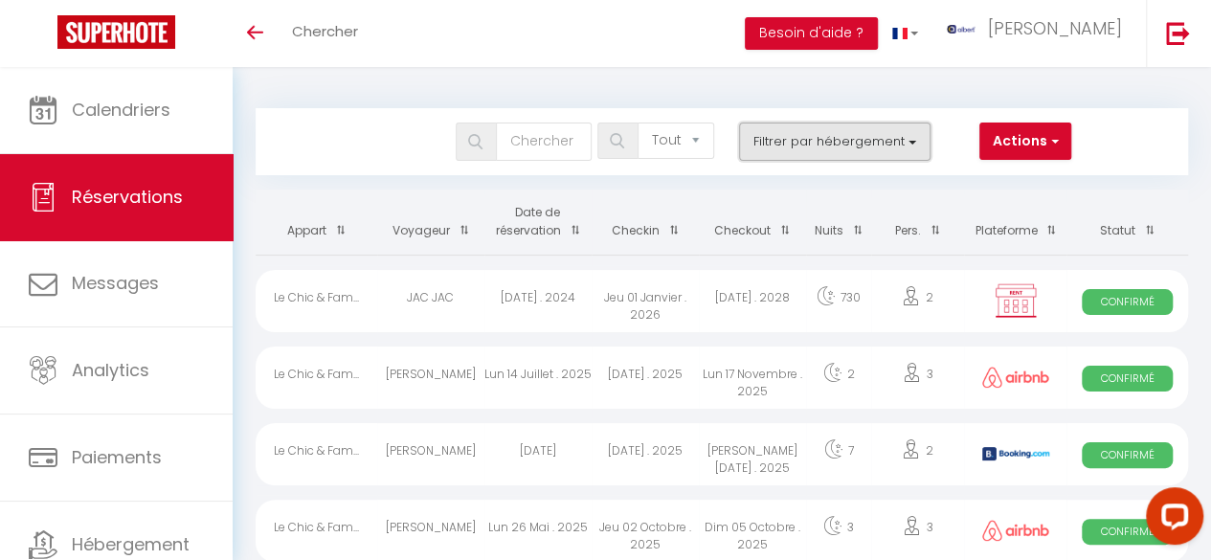
click at [914, 141] on button "Filtrer par hébergement" at bounding box center [834, 142] width 191 height 38
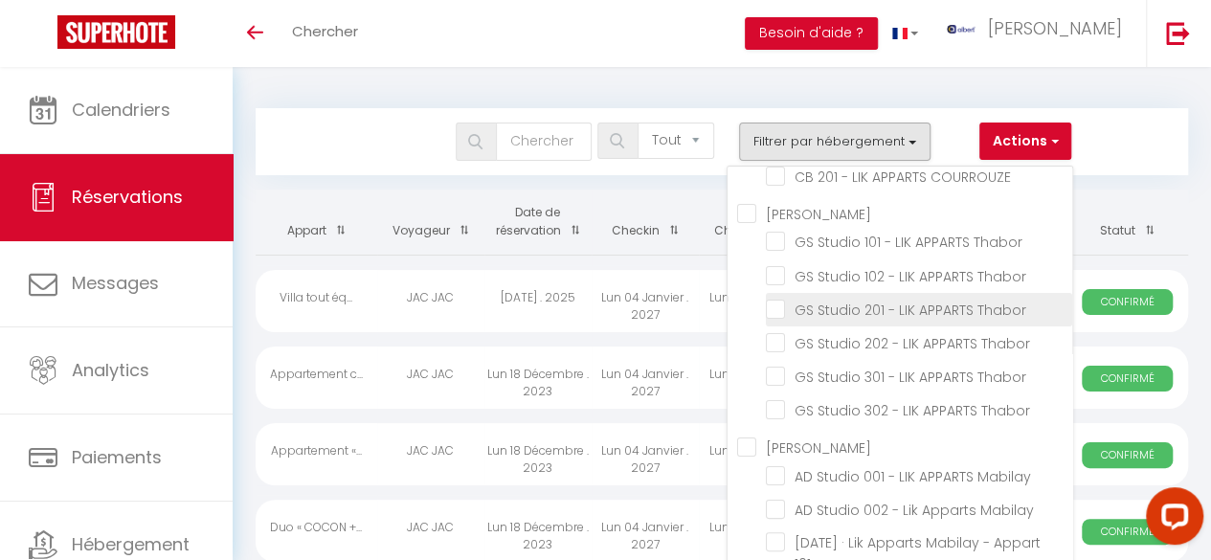
click at [776, 318] on input "GS Studio 201 - LIK APPARTS Thabor" at bounding box center [919, 308] width 306 height 19
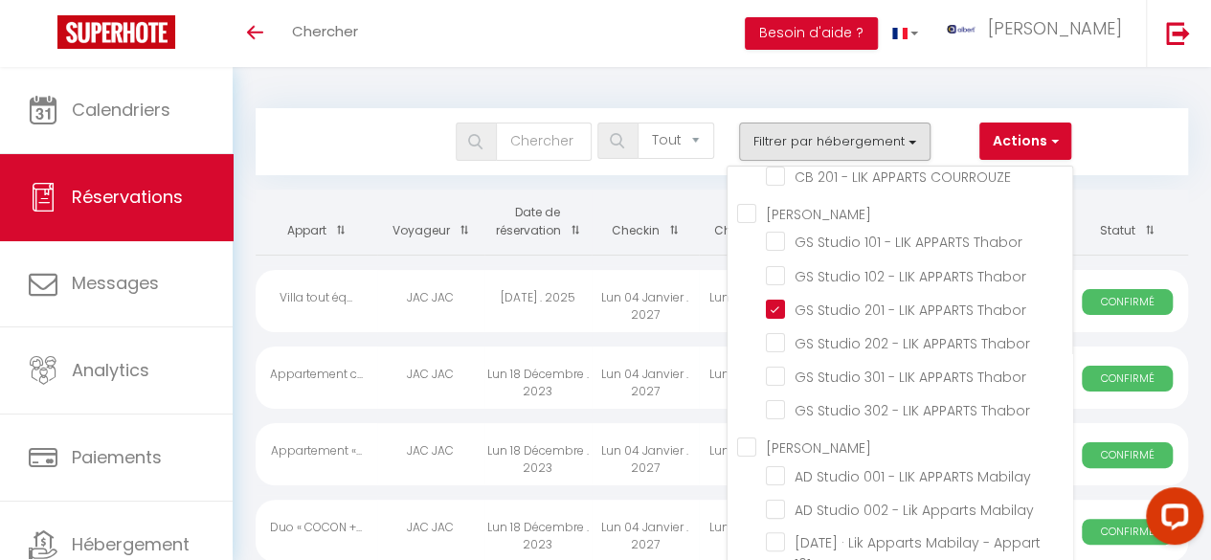
click at [1171, 95] on div "Bookings Tous les statuts Annulé Confirmé Non Confirmé Tout sauf annulé No Show…" at bounding box center [722, 132] width 932 height 85
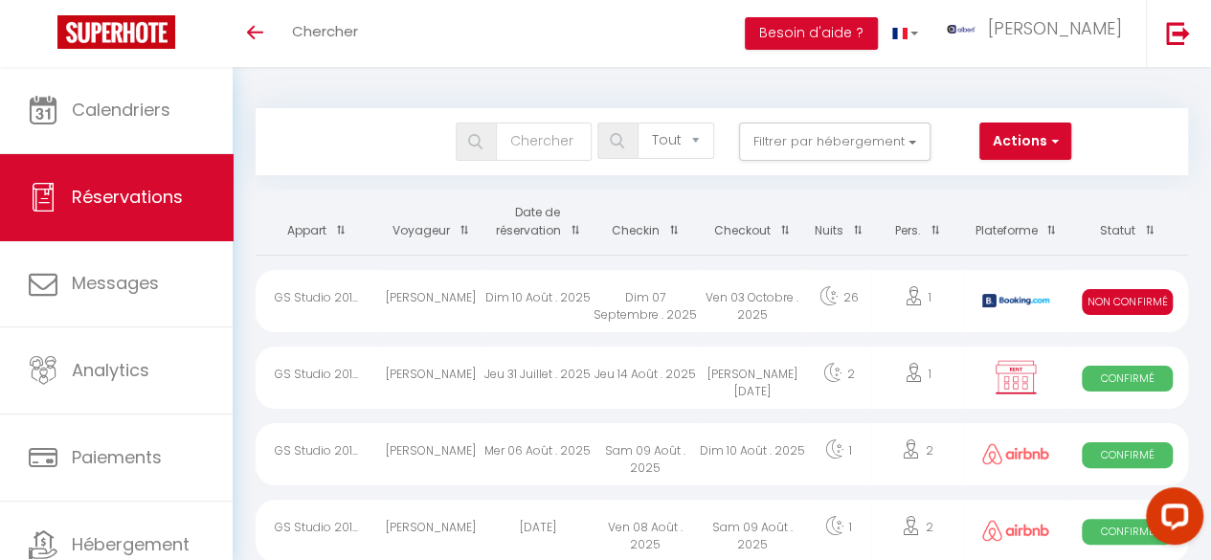
click at [1148, 98] on div "Bookings Tous les statuts Annulé Confirmé Non Confirmé Tout sauf annulé No Show…" at bounding box center [722, 132] width 932 height 85
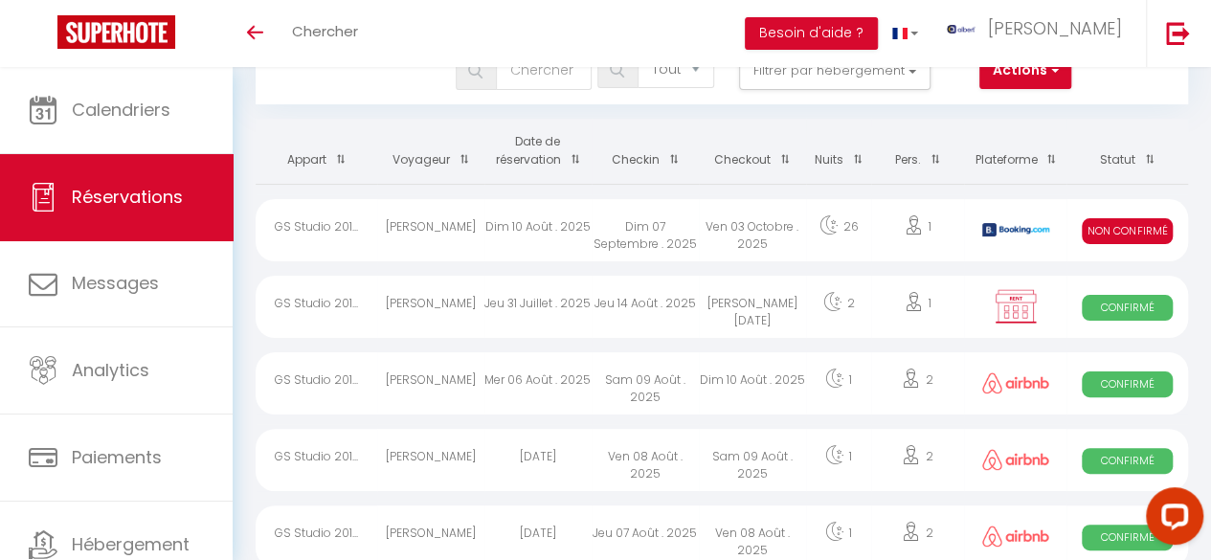
scroll to position [69, 0]
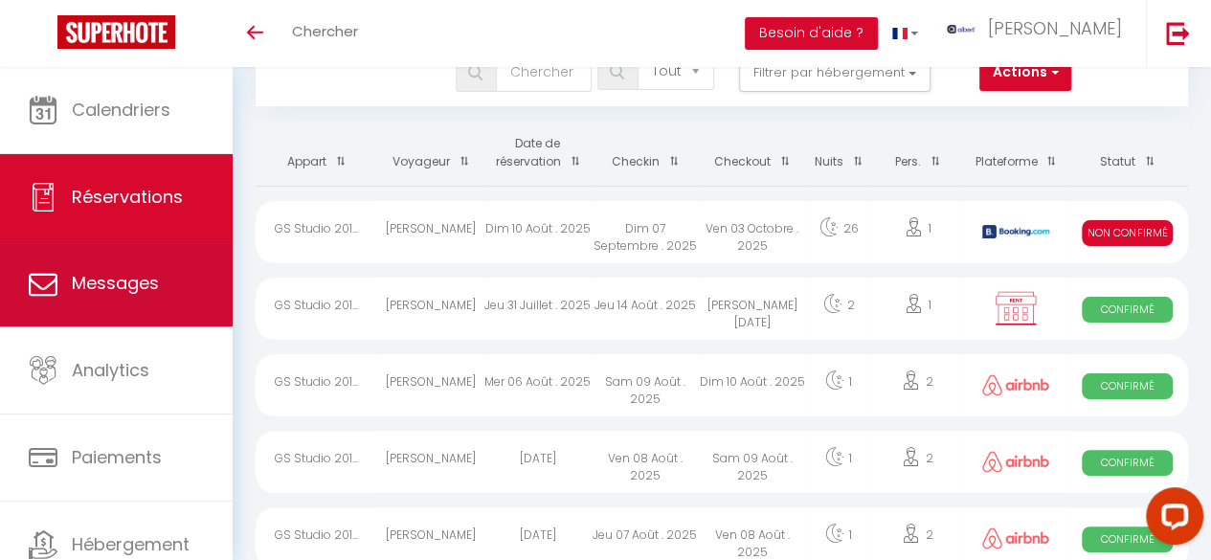
click at [119, 300] on link "Messages" at bounding box center [116, 283] width 233 height 86
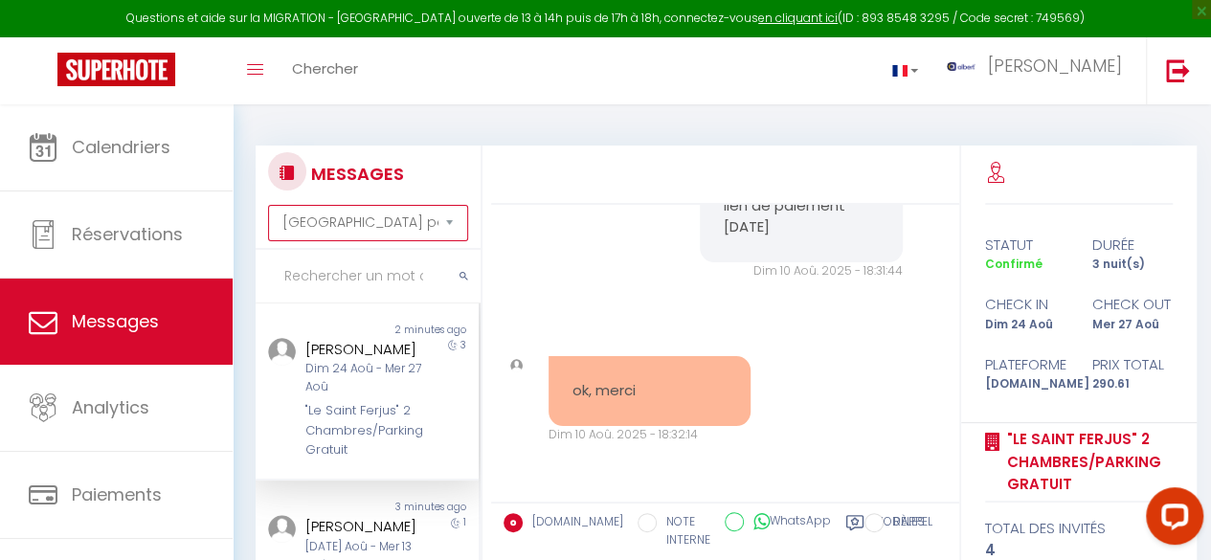
click at [443, 221] on select "[GEOGRAPHIC_DATA] par date de réservation Trier par date de message" at bounding box center [368, 223] width 200 height 36
click at [268, 205] on select "[GEOGRAPHIC_DATA] par date de réservation Trier par date de message" at bounding box center [368, 223] width 200 height 36
click at [403, 270] on input "text" at bounding box center [368, 277] width 225 height 54
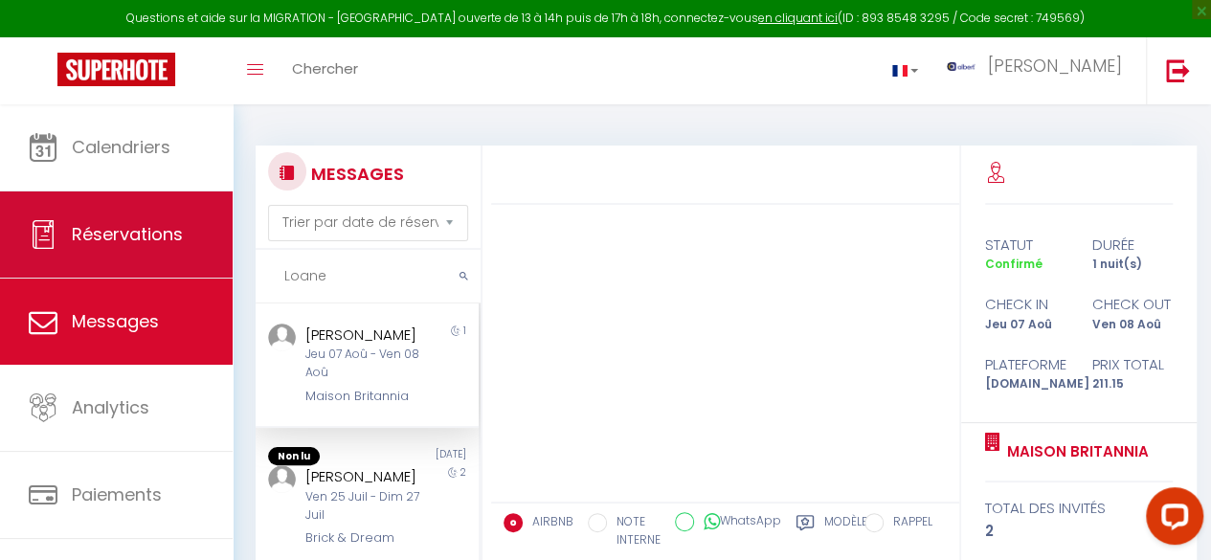
drag, startPoint x: 366, startPoint y: 285, endPoint x: 109, endPoint y: 240, distance: 260.4
click at [109, 240] on div "Questions et aide sur la MIGRATION - [GEOGRAPHIC_DATA] ouverte de 13 à 14h puis…" at bounding box center [605, 442] width 1211 height 676
paste input "Lair"
